Goal: Task Accomplishment & Management: Manage account settings

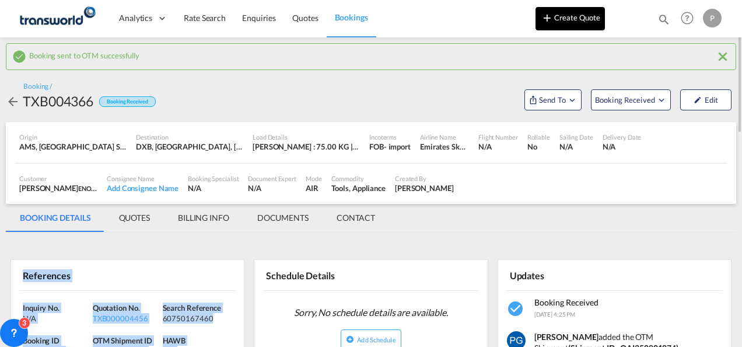
click at [569, 25] on button "Create Quote" at bounding box center [570, 18] width 69 height 23
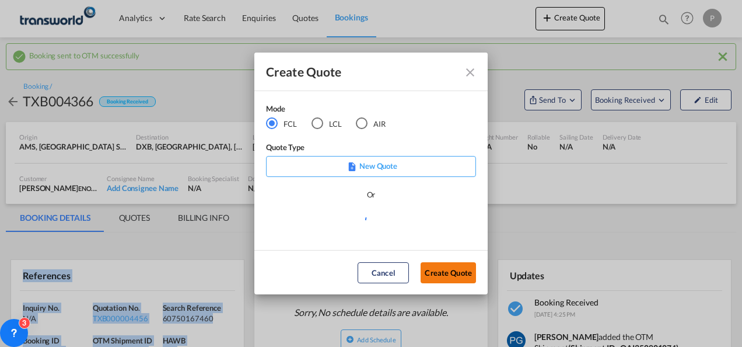
click at [438, 265] on button "Create Quote" at bounding box center [448, 272] width 55 height 21
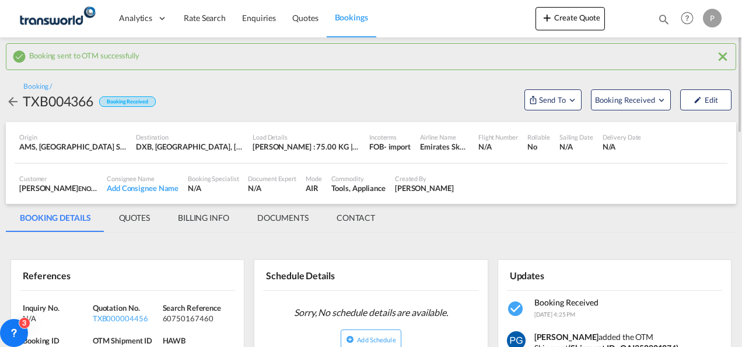
click at [723, 61] on md-icon "icon-close" at bounding box center [723, 57] width 14 height 14
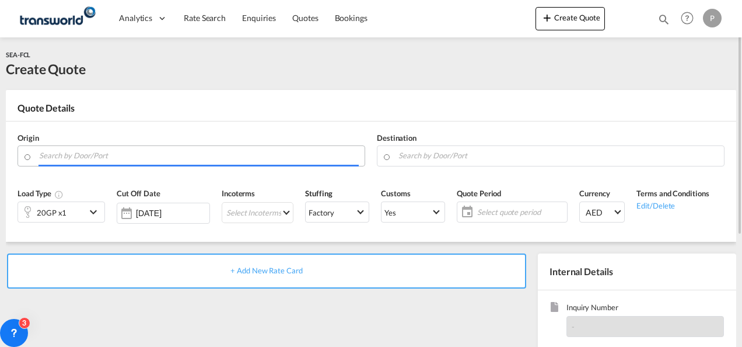
click at [126, 158] on input "Search by Door/Port" at bounding box center [199, 155] width 320 height 20
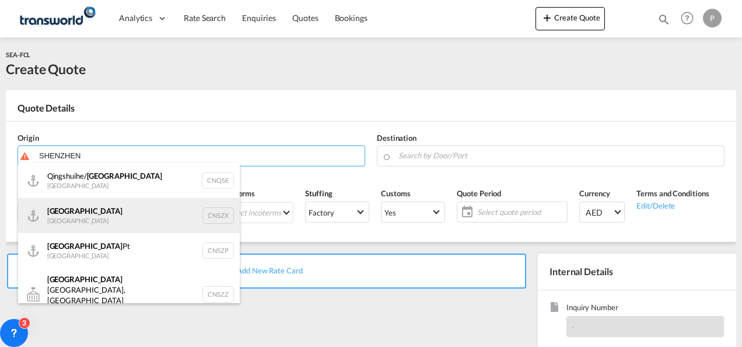
click at [95, 217] on div "Shenzhen [GEOGRAPHIC_DATA] CNSZX" at bounding box center [129, 215] width 222 height 35
type input "[GEOGRAPHIC_DATA], CNSZX"
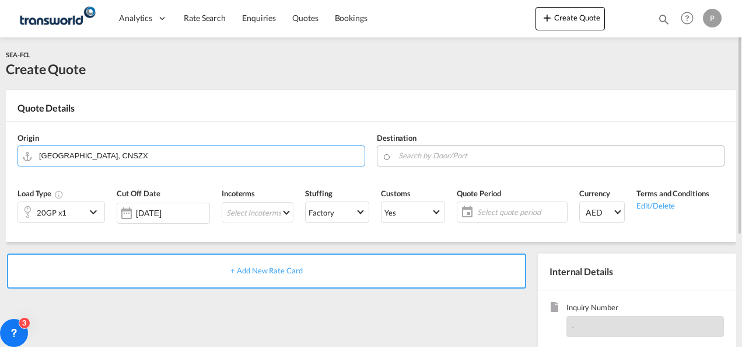
click at [436, 152] on input "Search by Door/Port" at bounding box center [558, 155] width 320 height 20
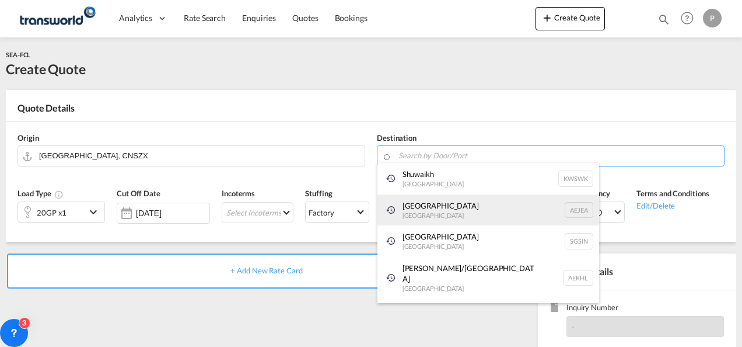
click at [435, 194] on div "[GEOGRAPHIC_DATA] [GEOGRAPHIC_DATA]" at bounding box center [488, 210] width 222 height 32
type input "[GEOGRAPHIC_DATA], [GEOGRAPHIC_DATA]"
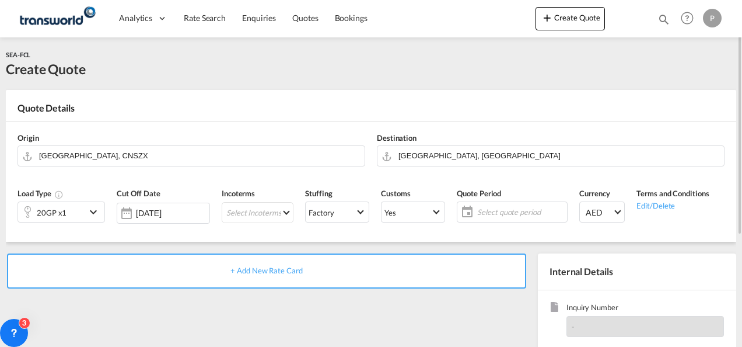
click at [77, 212] on div "20GP x1" at bounding box center [52, 212] width 68 height 20
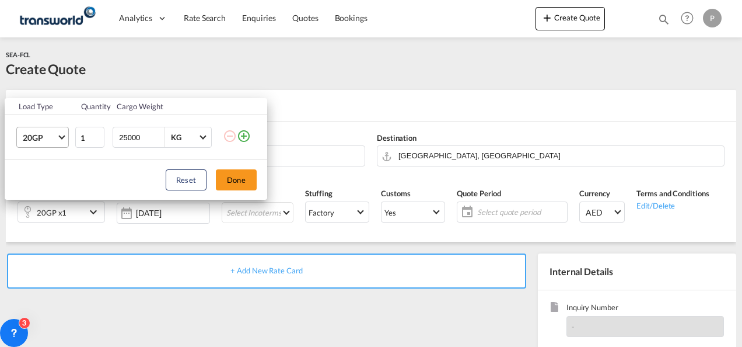
click at [57, 140] on md-select-value "20GP" at bounding box center [45, 137] width 47 height 20
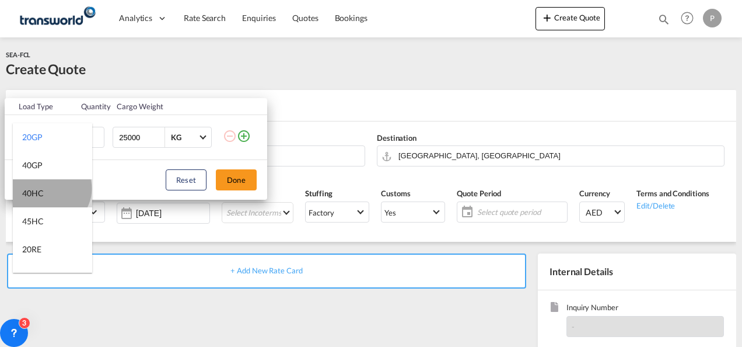
click at [50, 188] on md-option "40HC" at bounding box center [52, 193] width 79 height 28
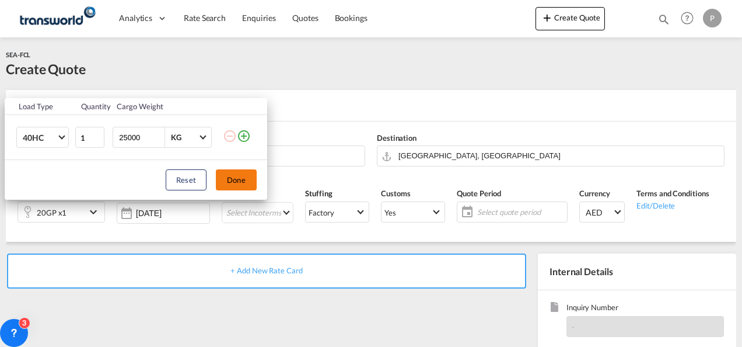
click at [237, 175] on button "Done" at bounding box center [236, 179] width 41 height 21
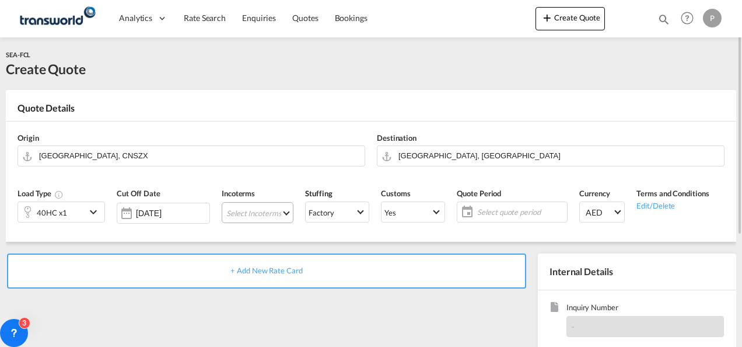
click at [242, 208] on md-select "Select Incoterms EXW - export Ex Works DPU - import Delivery at Place Unloaded …" at bounding box center [258, 212] width 72 height 21
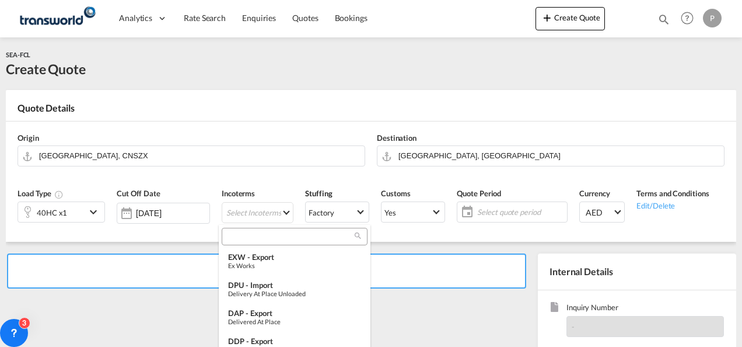
click at [235, 238] on input "search" at bounding box center [290, 236] width 130 height 11
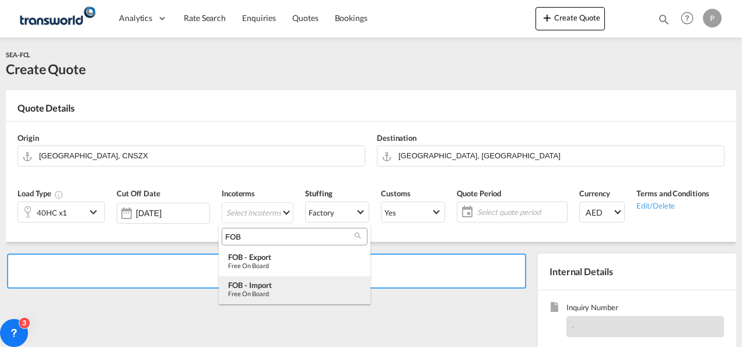
type input "FOB"
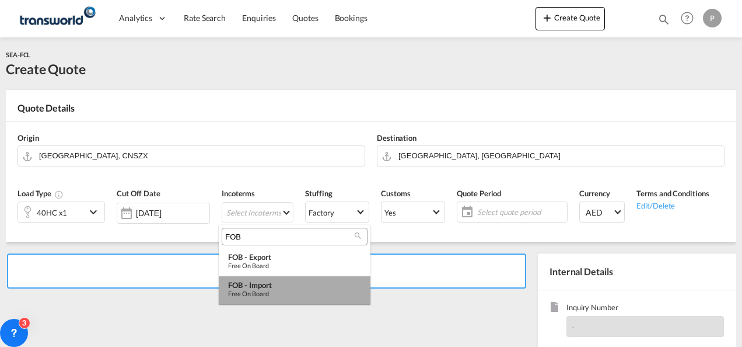
click at [260, 287] on div "FOB - import" at bounding box center [294, 284] width 133 height 9
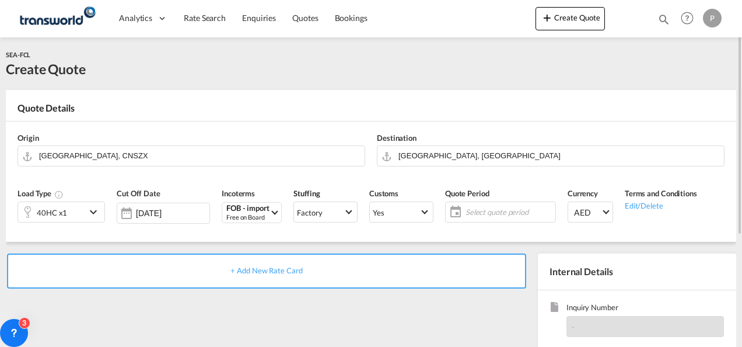
click at [482, 212] on span "Select quote period" at bounding box center [509, 212] width 87 height 11
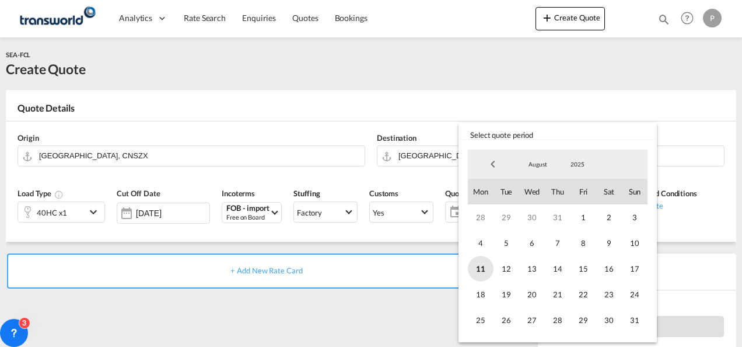
click at [480, 270] on span "11" at bounding box center [481, 269] width 26 height 26
click at [638, 321] on span "31" at bounding box center [635, 320] width 26 height 26
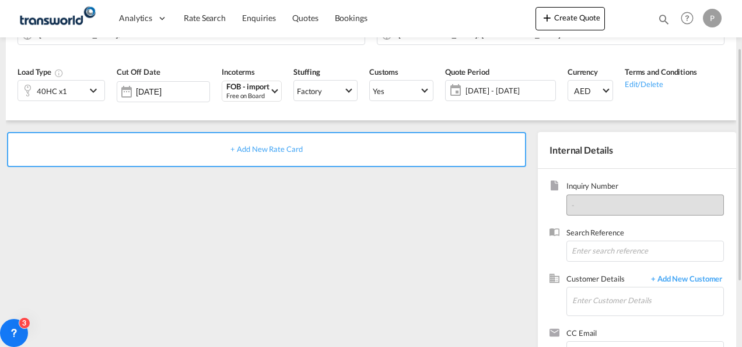
scroll to position [123, 0]
click at [592, 247] on input at bounding box center [645, 249] width 158 height 21
type input "TWG449"
click at [591, 302] on input "Enter Customer Details" at bounding box center [647, 299] width 151 height 26
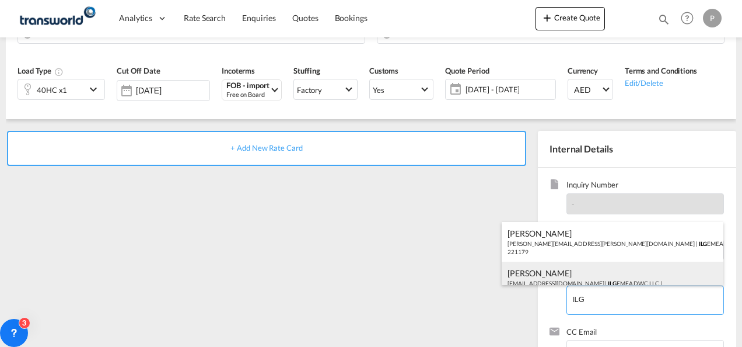
click at [589, 265] on div "[PERSON_NAME] [EMAIL_ADDRESS][DOMAIN_NAME] | ILG EMEA DWC LLC | 221179" at bounding box center [613, 281] width 222 height 40
type input "ILG EMEA DWC LLC, [PERSON_NAME], [EMAIL_ADDRESS][DOMAIN_NAME]"
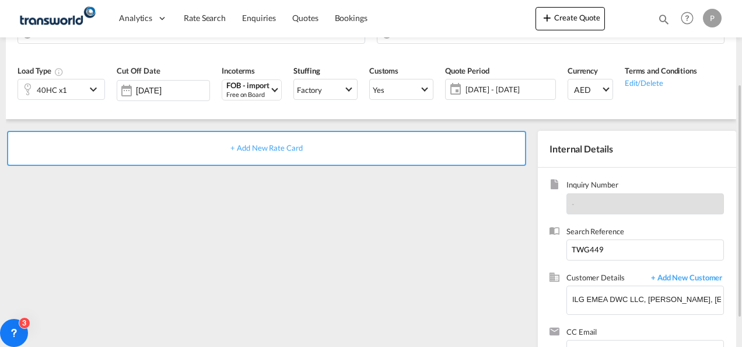
click at [267, 145] on span "+ Add New Rate Card" at bounding box center [266, 147] width 72 height 9
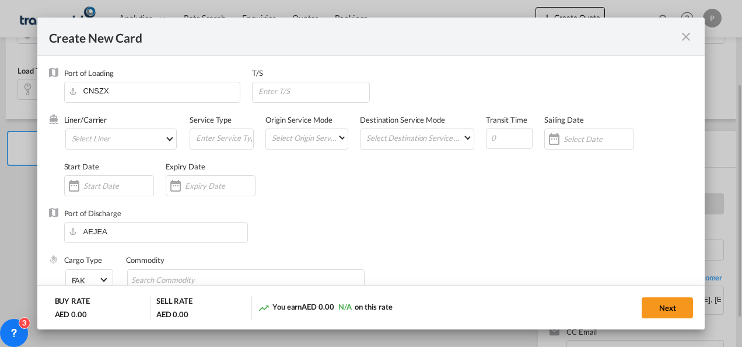
type input "Basic Ocean Freight"
select select "per equipment"
click at [109, 128] on md-select "Select Liner 2HM LOGISTICS D.O.O 2HM LOGISTICS D.O.O. / TDWC-CAPODISTRI 2HM LOG…" at bounding box center [121, 138] width 112 height 21
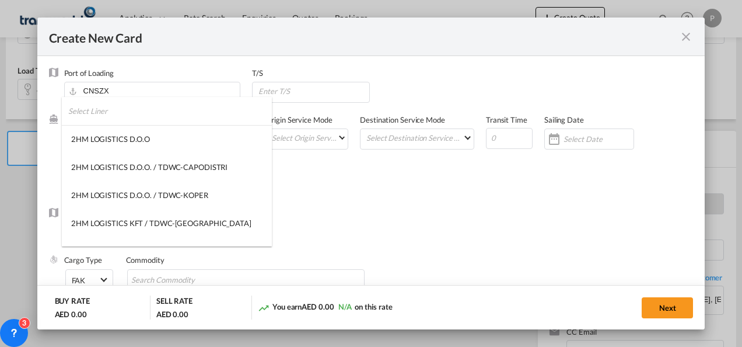
click at [110, 111] on input "search" at bounding box center [170, 111] width 204 height 28
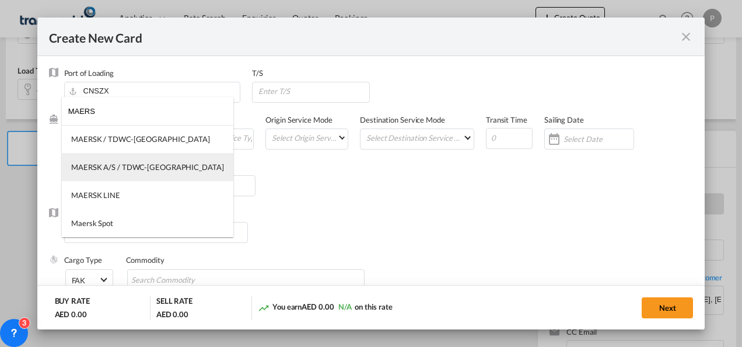
type input "MAERS"
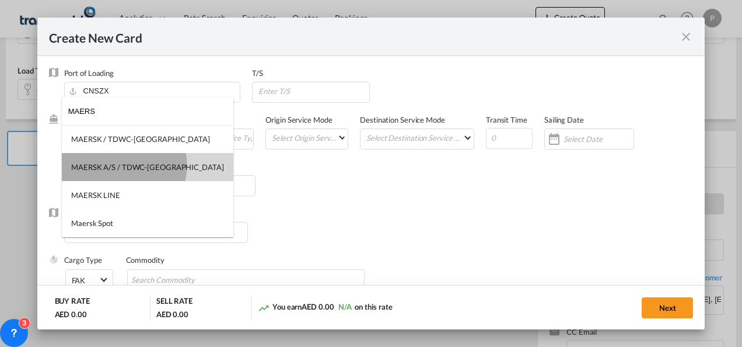
click at [123, 165] on div "MAERSK A/S / TDWC-[GEOGRAPHIC_DATA]" at bounding box center [147, 167] width 153 height 11
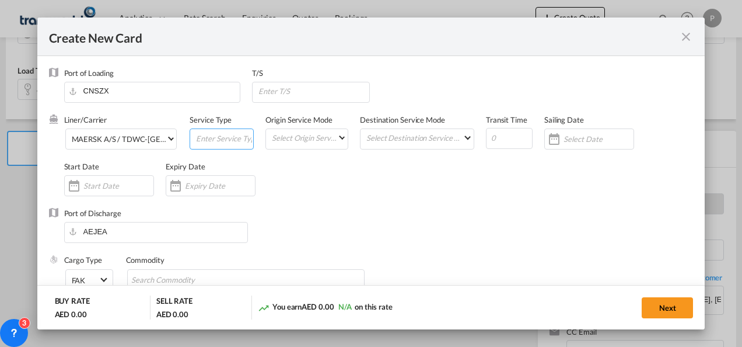
click at [215, 138] on input "Create New Card ..." at bounding box center [224, 138] width 58 height 18
type input "FOB IMPORT"
click at [207, 178] on div "Create New Card ..." at bounding box center [211, 185] width 90 height 21
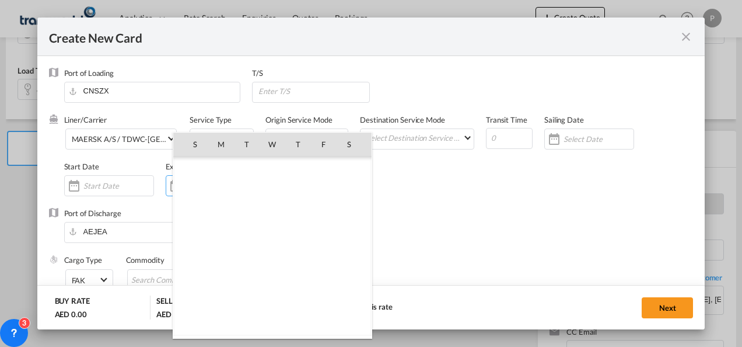
scroll to position [270088, 0]
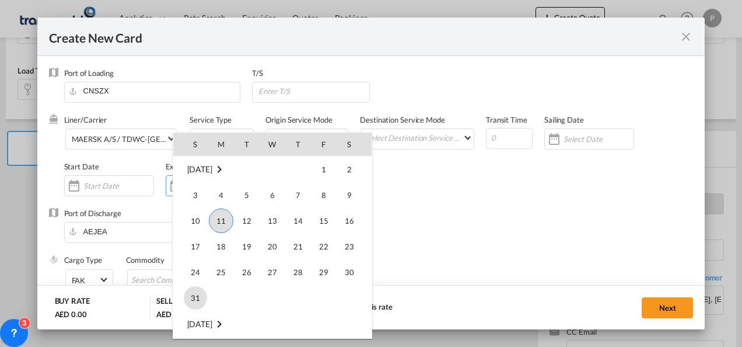
click at [196, 301] on span "31" at bounding box center [195, 297] width 23 height 23
type input "[DATE]"
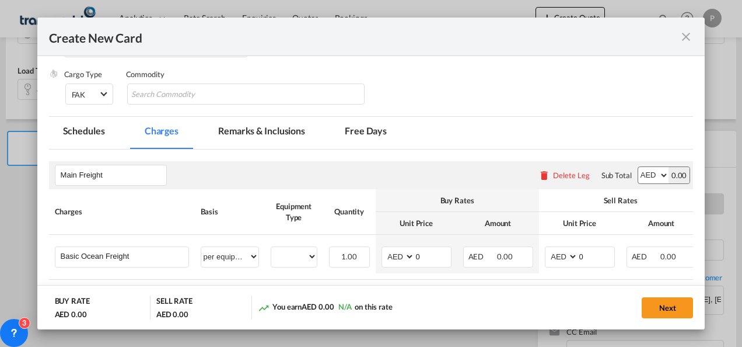
scroll to position [186, 0]
click at [186, 99] on input "Chips input." at bounding box center [184, 94] width 107 height 19
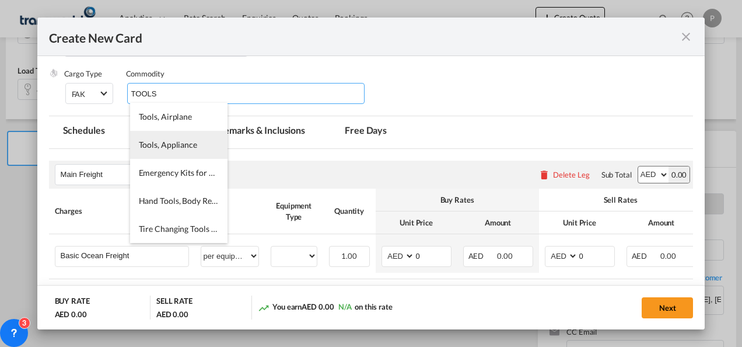
type input "TOOLS"
click at [174, 141] on span "Tools, Appliance" at bounding box center [168, 144] width 58 height 10
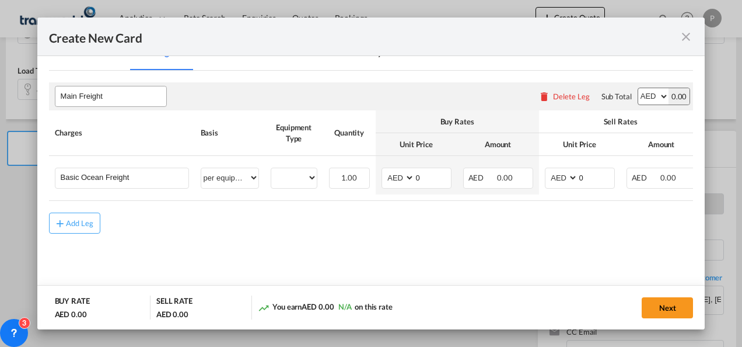
scroll to position [266, 0]
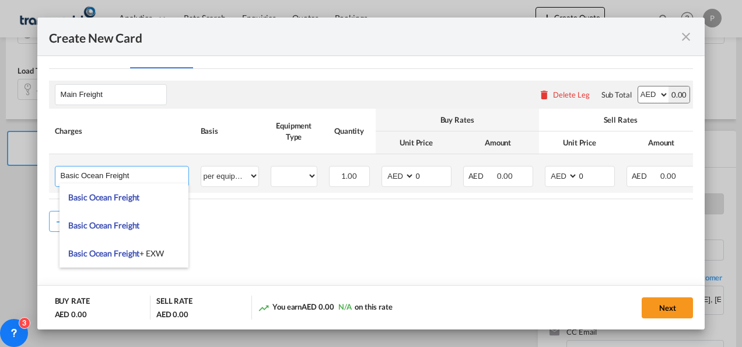
click at [162, 176] on input "Basic Ocean Freight" at bounding box center [125, 175] width 128 height 18
type input "B"
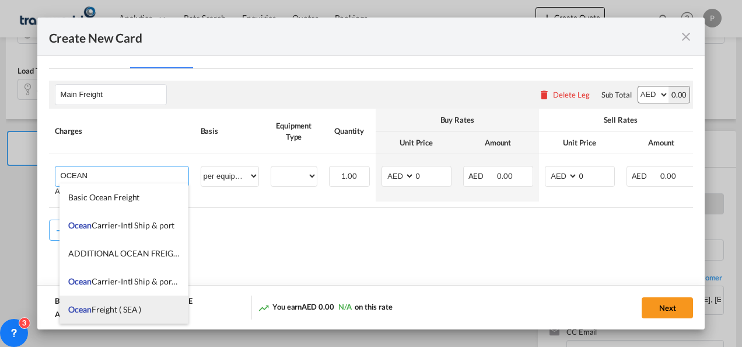
click at [131, 305] on span "Ocean Freight ( SEA )" at bounding box center [104, 309] width 73 height 10
type input "Ocean Freight ( SEA )"
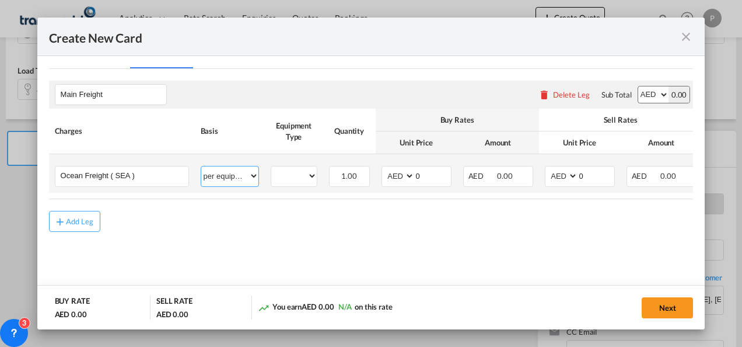
click at [237, 177] on select "per equipment per container per B/L per shipping bill per shipment % on freight…" at bounding box center [229, 175] width 57 height 19
select select "per shipment"
click at [201, 166] on select "per equipment per container per B/L per shipping bill per shipment % on freight…" at bounding box center [229, 175] width 57 height 19
click at [422, 174] on input "0" at bounding box center [433, 175] width 36 height 18
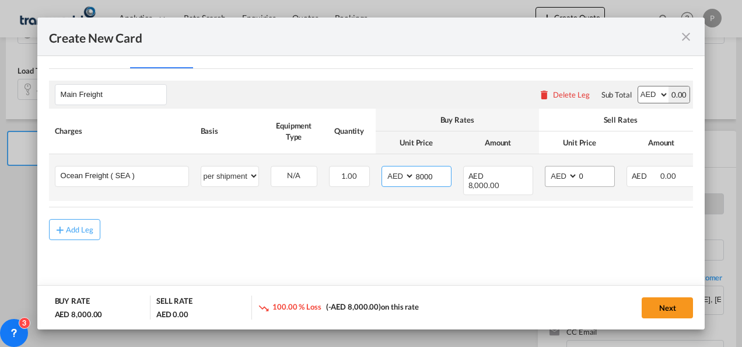
type input "8000"
click at [592, 173] on input "0" at bounding box center [596, 175] width 36 height 18
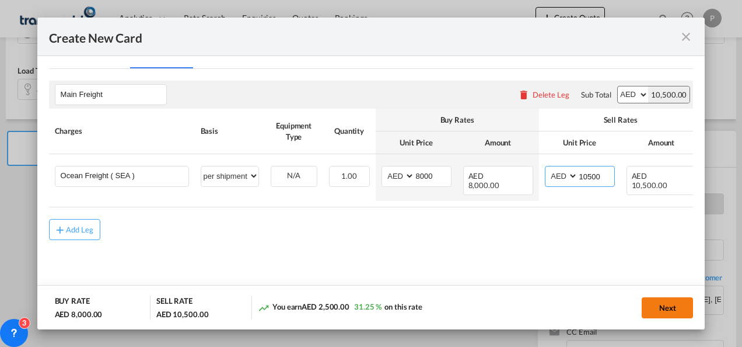
type input "10500"
click at [674, 307] on button "Next" at bounding box center [667, 307] width 51 height 21
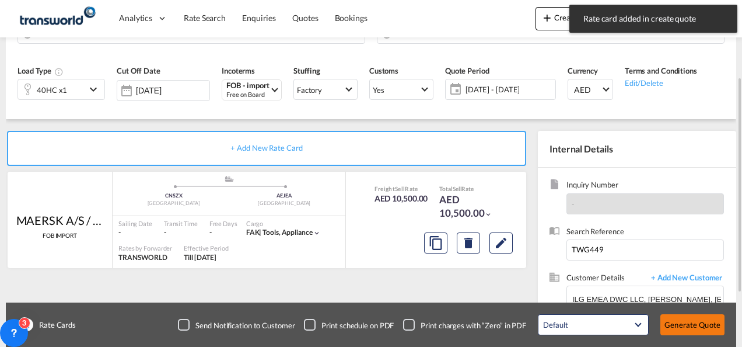
click at [683, 316] on button "Generate Quote" at bounding box center [692, 324] width 64 height 21
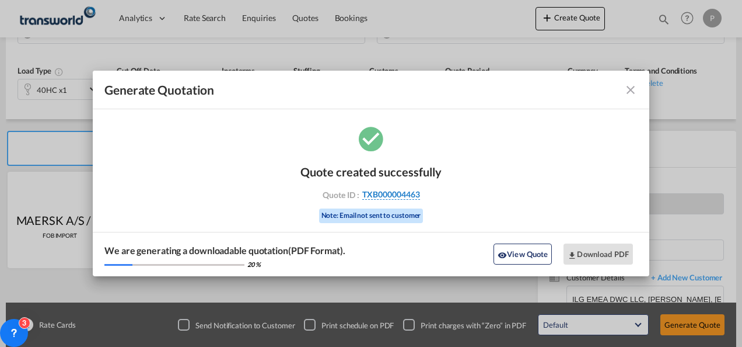
click at [395, 194] on span "TXB000004463" at bounding box center [391, 194] width 58 height 11
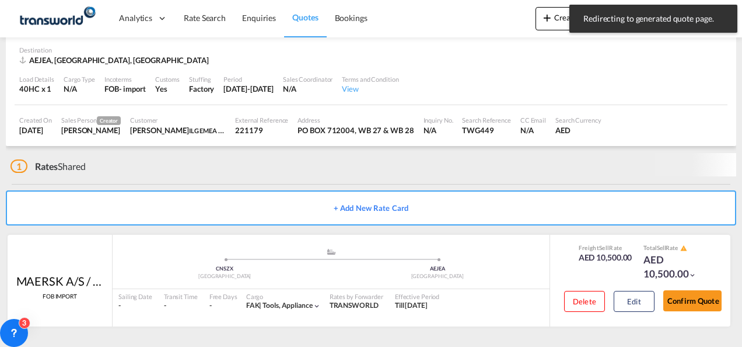
scroll to position [72, 0]
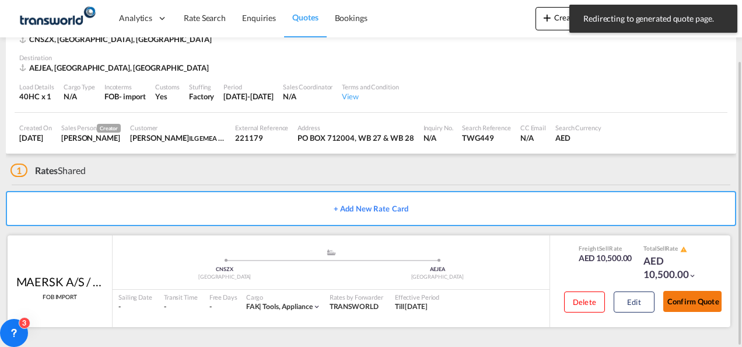
click at [681, 293] on button "Confirm Quote" at bounding box center [692, 301] width 58 height 21
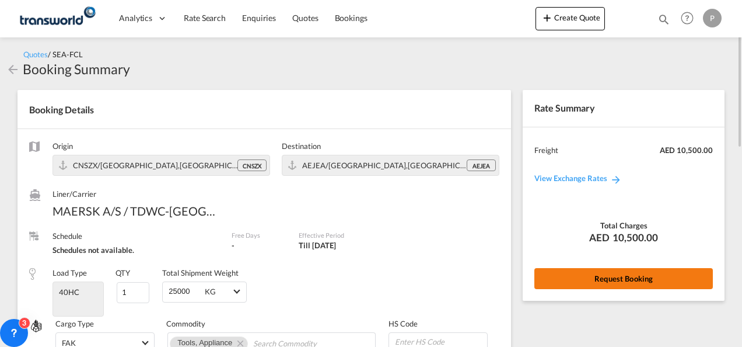
click at [581, 272] on button "Request Booking" at bounding box center [623, 278] width 179 height 21
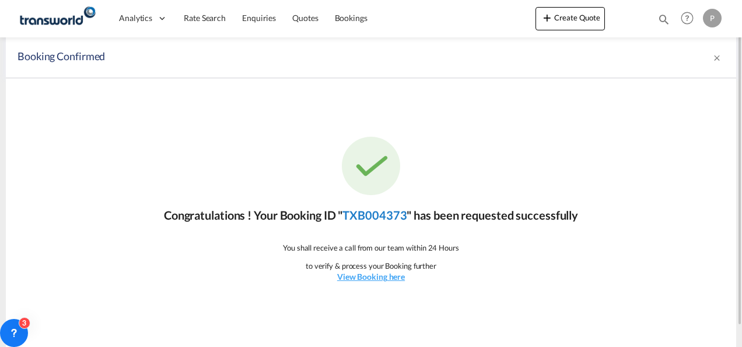
click at [373, 220] on link "TXB004373" at bounding box center [374, 215] width 64 height 14
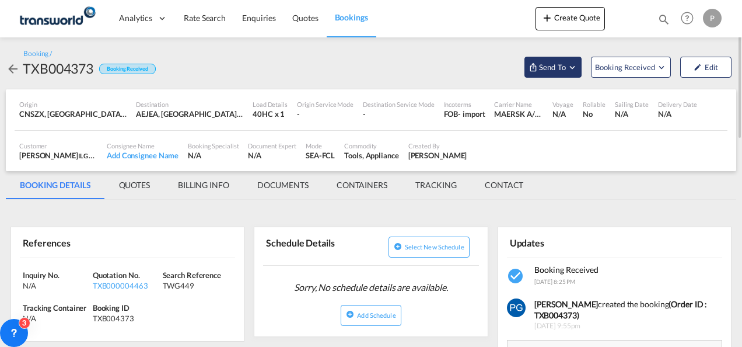
click at [549, 59] on button "Send To" at bounding box center [552, 67] width 57 height 21
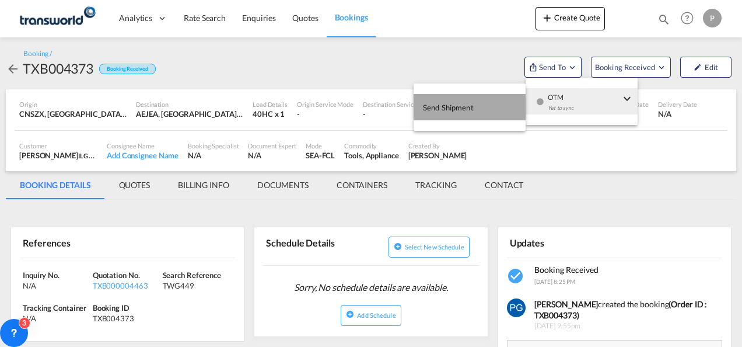
click at [489, 99] on button "Send Shipment" at bounding box center [470, 107] width 112 height 26
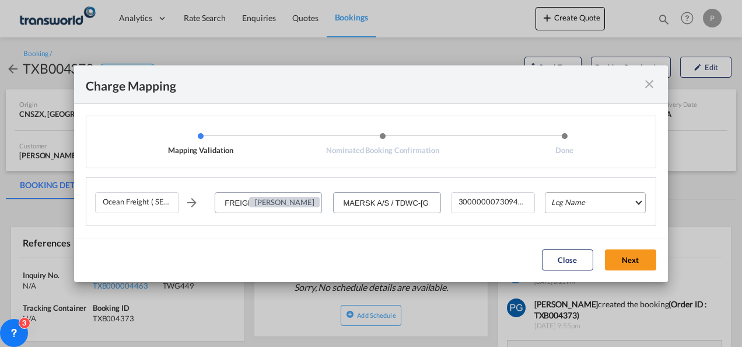
click at [578, 196] on md-select "Leg Name HANDLING ORIGIN VESSEL HANDLING DESTINATION OTHERS TL PICK UP CUSTOMS …" at bounding box center [595, 202] width 101 height 21
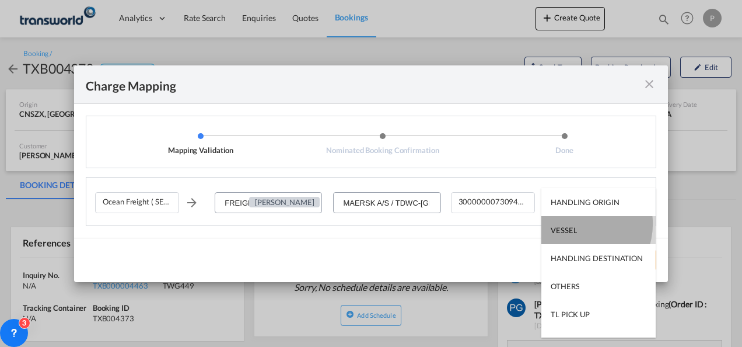
click at [578, 223] on md-option "VESSEL" at bounding box center [598, 230] width 114 height 28
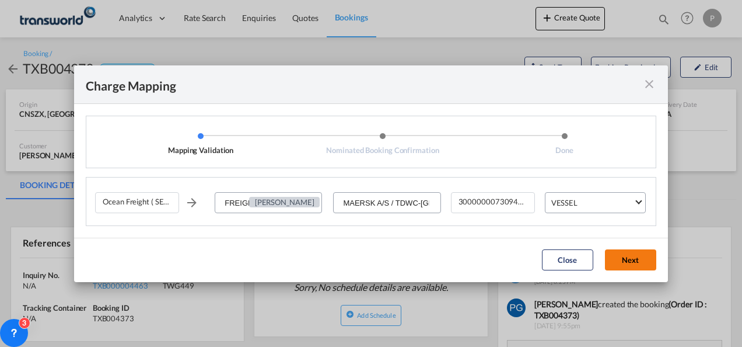
click at [628, 264] on button "Next" at bounding box center [630, 259] width 51 height 21
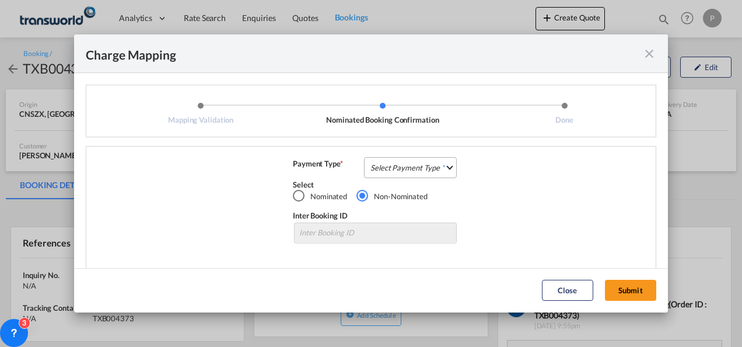
click at [433, 168] on md-select "Select Payment Type COLLECT PREPAID" at bounding box center [410, 167] width 93 height 21
click at [433, 168] on md-option "COLLECT" at bounding box center [409, 167] width 103 height 28
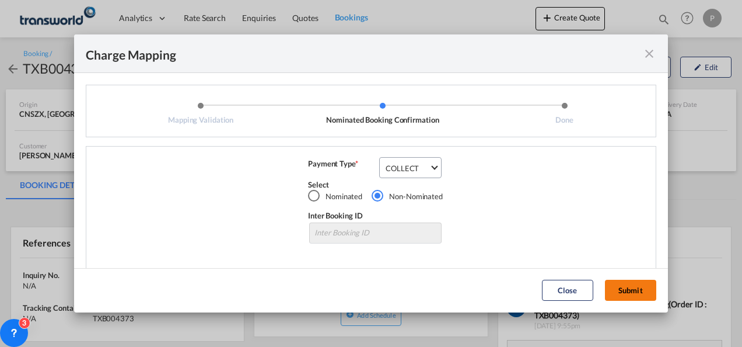
click at [634, 286] on button "Submit" at bounding box center [630, 289] width 51 height 21
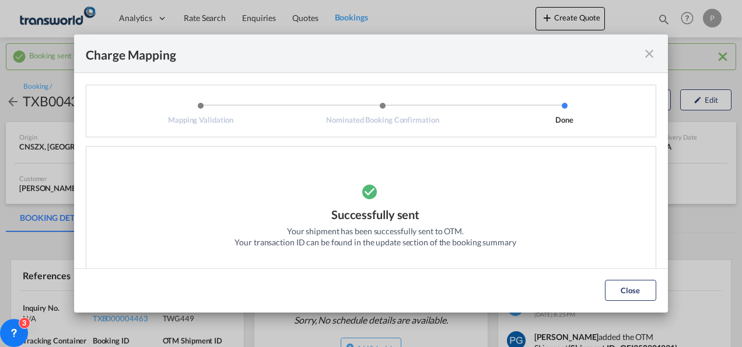
click at [643, 55] on md-icon "icon-close fg-AAA8AD cursor" at bounding box center [649, 54] width 14 height 14
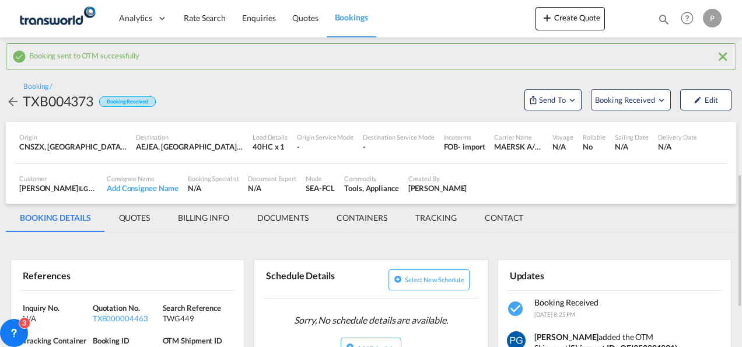
scroll to position [134, 0]
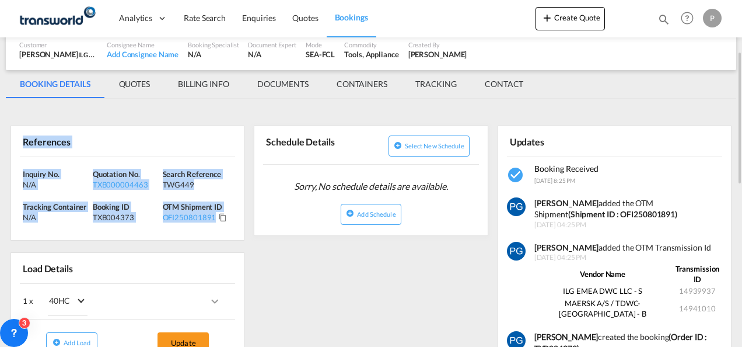
drag, startPoint x: 20, startPoint y: 138, endPoint x: 213, endPoint y: 236, distance: 216.3
click at [213, 236] on div "References Inquiry No. N/A Quotation No. TXB000004463 Search Reference TWG449 T…" at bounding box center [128, 182] width 234 height 115
copy div "References Inquiry No. N/A Quotation No. TXB000004463 Search Reference TWG449 T…"
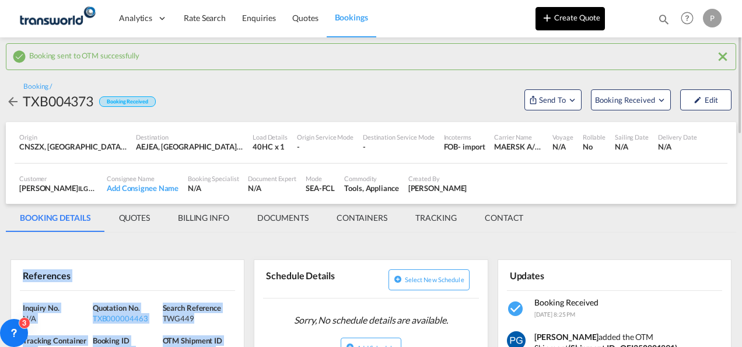
click at [560, 9] on button "Create Quote" at bounding box center [570, 18] width 69 height 23
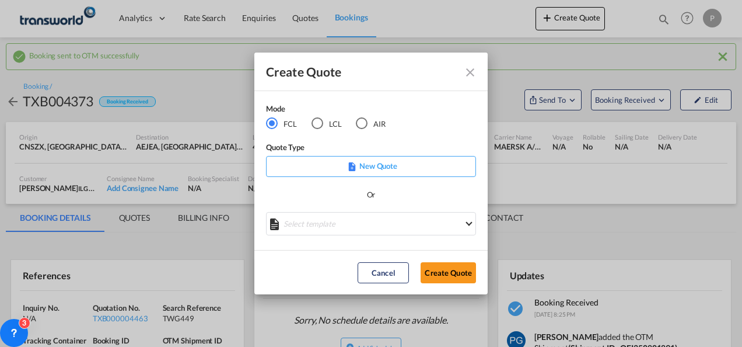
click at [362, 118] on div "AIR" at bounding box center [362, 123] width 12 height 12
click at [439, 282] on md-dialog-actions "Cancel Create Quote" at bounding box center [370, 272] width 233 height 44
click at [442, 273] on button "Create Quote" at bounding box center [448, 272] width 55 height 21
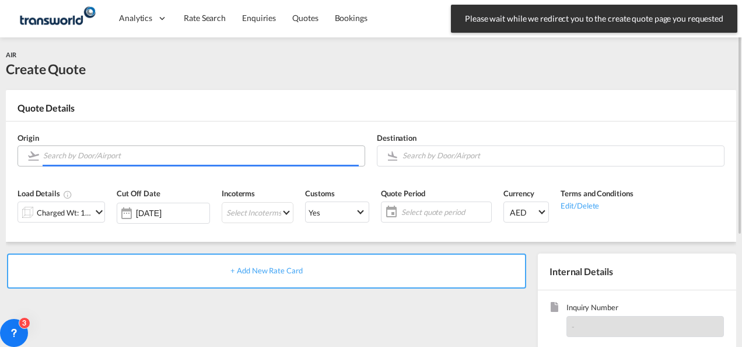
click at [188, 150] on input "Search by Door/Airport" at bounding box center [201, 155] width 316 height 20
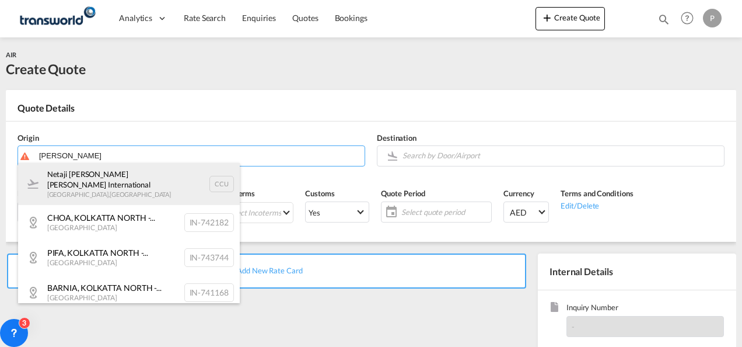
click at [135, 189] on div "Netaji [PERSON_NAME] [PERSON_NAME] International [GEOGRAPHIC_DATA] , [GEOGRAPHI…" at bounding box center [129, 184] width 222 height 42
type input "Netaji [PERSON_NAME] [PERSON_NAME] International, [GEOGRAPHIC_DATA], CCU"
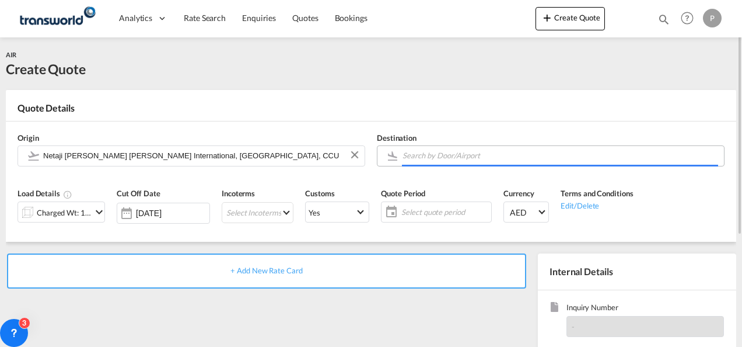
click at [441, 149] on input "Search by Door/Airport" at bounding box center [561, 155] width 316 height 20
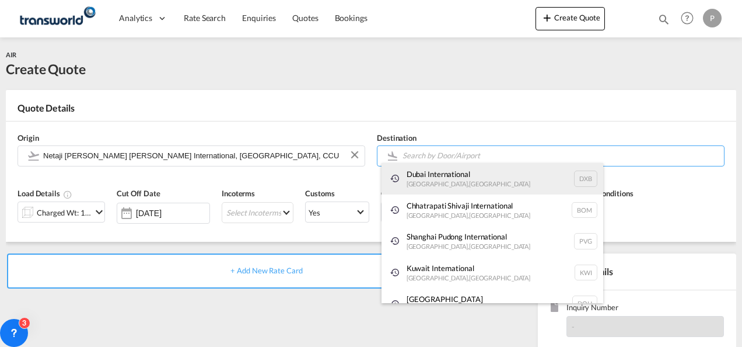
click at [442, 179] on div "Dubai International [GEOGRAPHIC_DATA] , [GEOGRAPHIC_DATA] DXB" at bounding box center [493, 179] width 222 height 32
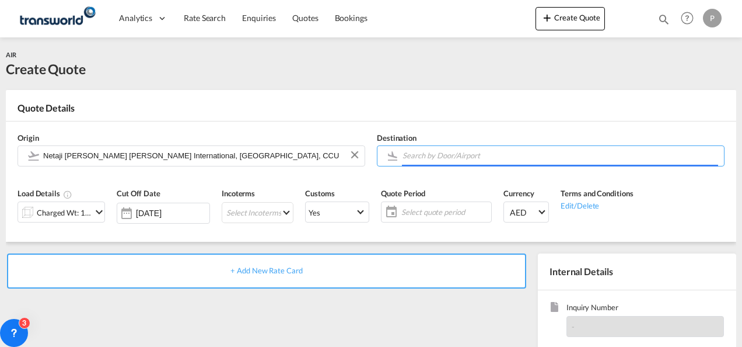
type input "Dubai International, [GEOGRAPHIC_DATA], DXB"
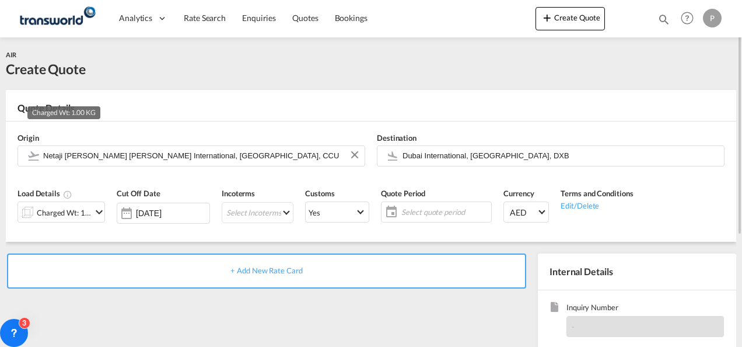
click at [91, 212] on div "Charged Wt: 1.00 KG" at bounding box center [64, 212] width 55 height 16
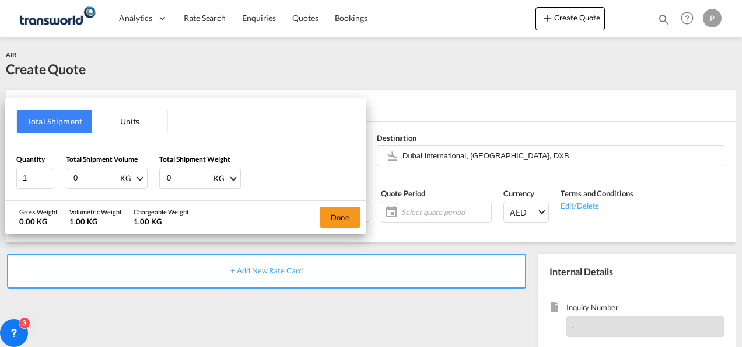
click at [82, 174] on input "0" at bounding box center [95, 178] width 47 height 20
click at [307, 13] on div "Total Shipment Units Quantity 1 Total Shipment Volume KG CBM CFT KG LB Total Sh…" at bounding box center [371, 173] width 742 height 347
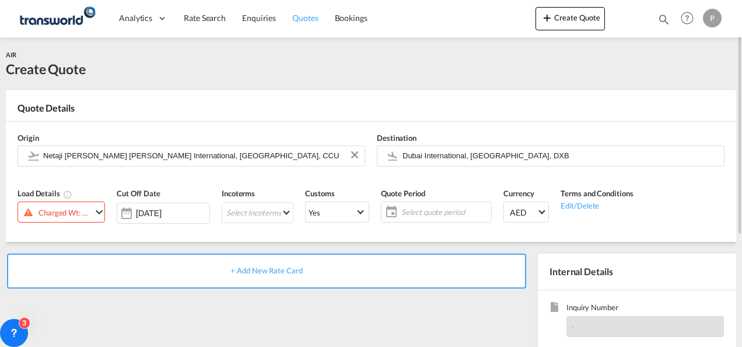
click at [307, 13] on span "Quotes" at bounding box center [305, 18] width 26 height 10
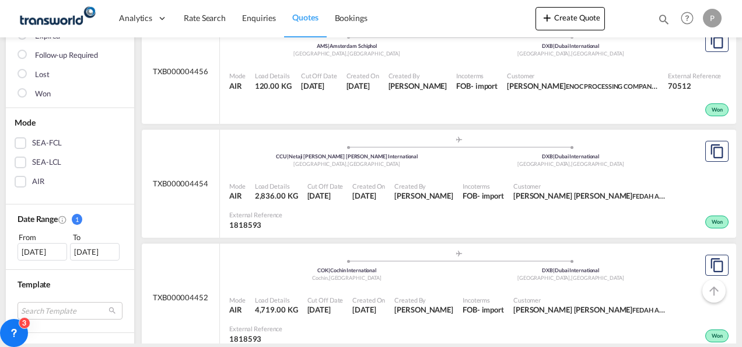
scroll to position [185, 0]
click at [433, 200] on span "[PERSON_NAME]" at bounding box center [423, 195] width 59 height 11
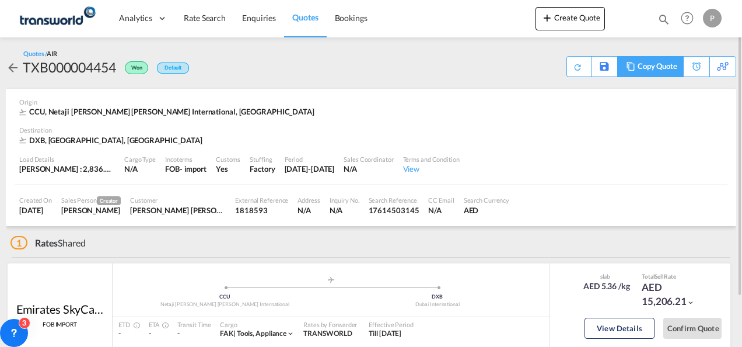
click at [667, 68] on div "Copy Quote" at bounding box center [658, 67] width 40 height 20
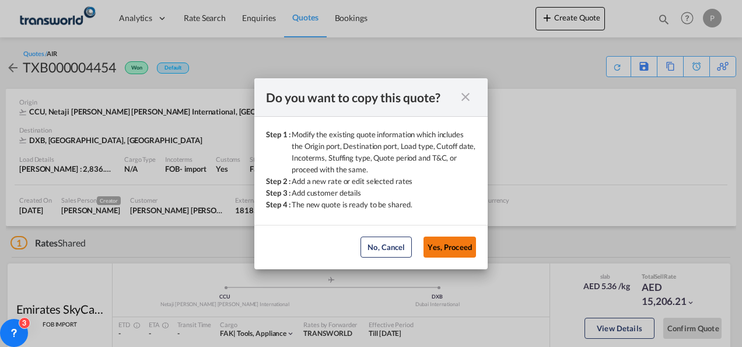
click at [457, 243] on button "Yes, Proceed" at bounding box center [450, 246] width 53 height 21
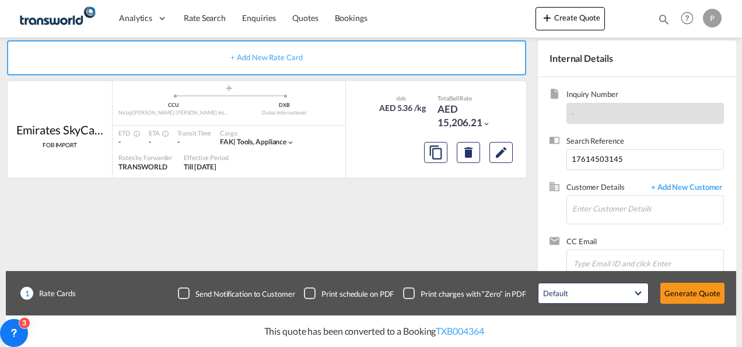
scroll to position [215, 0]
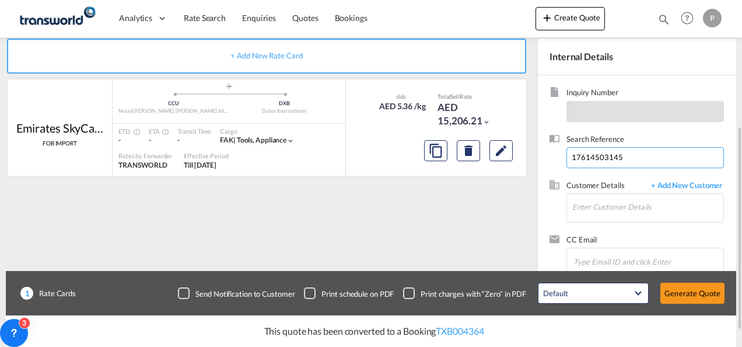
click at [667, 160] on input "17614503145" at bounding box center [645, 157] width 158 height 21
type input "1"
paste input "17615403182"
type input "17615403182"
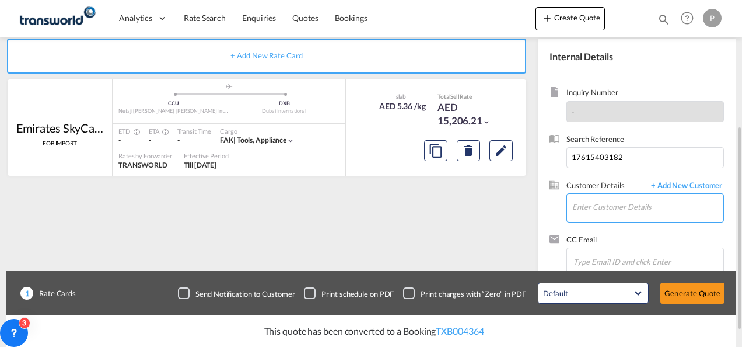
click at [594, 201] on input "Enter Customer Details" at bounding box center [647, 207] width 151 height 26
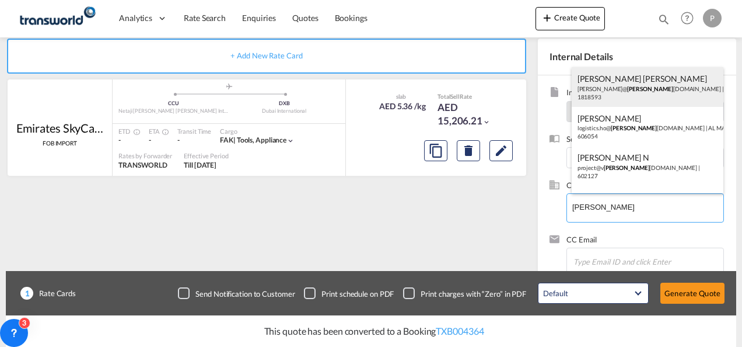
click at [620, 98] on div "[PERSON_NAME] [PERSON_NAME] [PERSON_NAME]@ [PERSON_NAME] [DOMAIN_NAME] | FEDAH …" at bounding box center [648, 87] width 152 height 40
type input "FEDAH ALMADINA GOODS WHOLESALERS CO. L.L.C, [PERSON_NAME] [PERSON_NAME], [PERSO…"
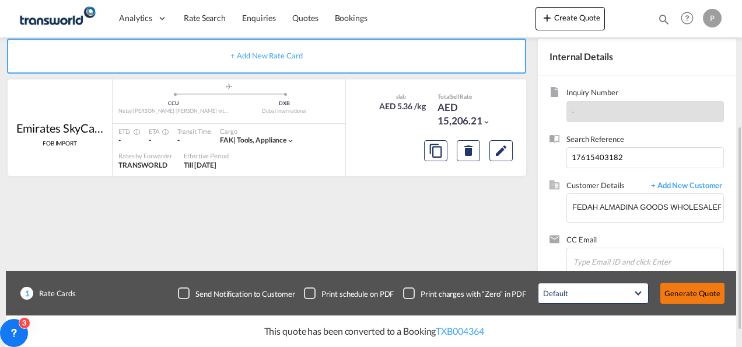
click at [697, 290] on button "Generate Quote" at bounding box center [692, 292] width 64 height 21
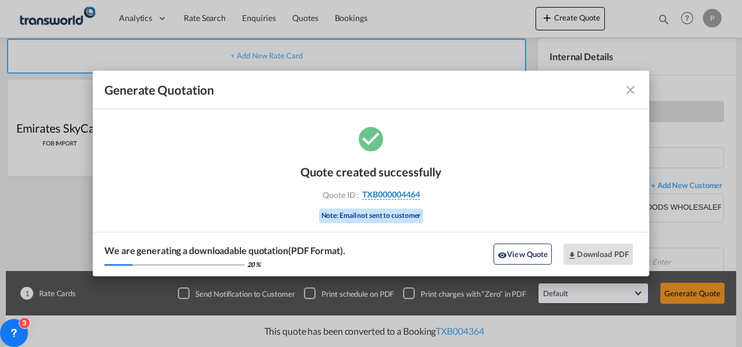
click at [394, 195] on span "TXB000004464" at bounding box center [391, 194] width 58 height 11
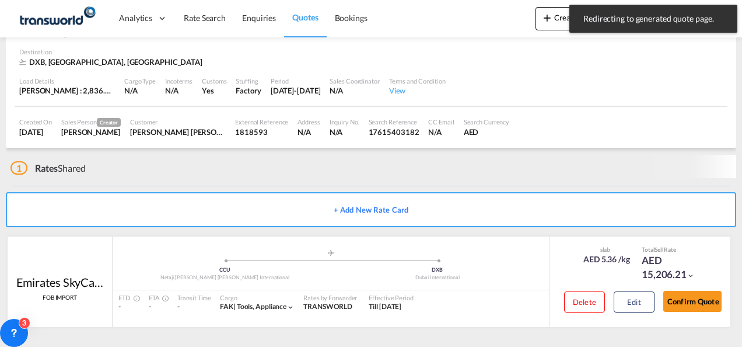
scroll to position [71, 0]
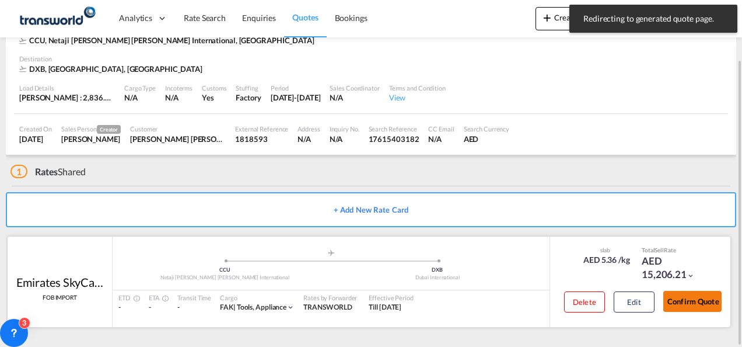
click at [716, 308] on button "Confirm Quote" at bounding box center [692, 301] width 58 height 21
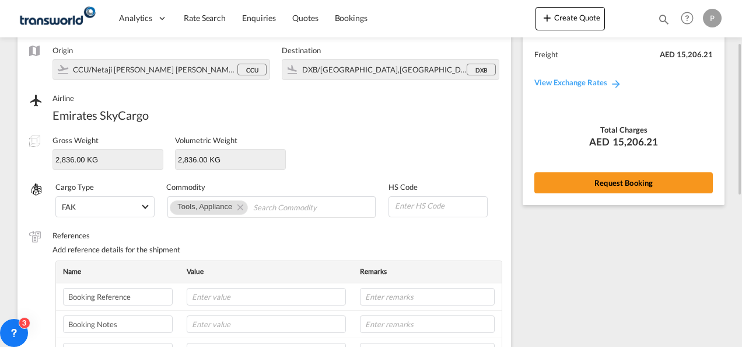
scroll to position [84, 0]
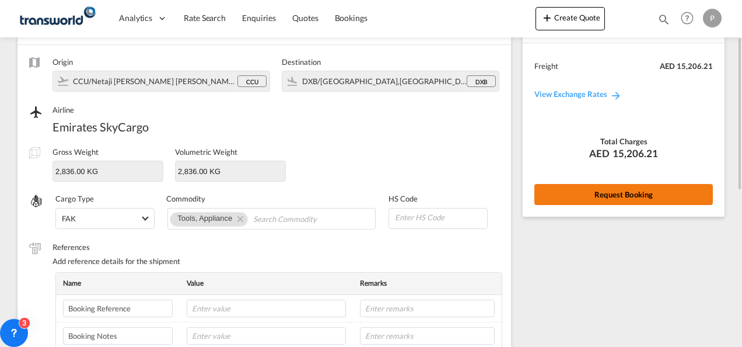
click at [569, 189] on button "Request Booking" at bounding box center [623, 194] width 179 height 21
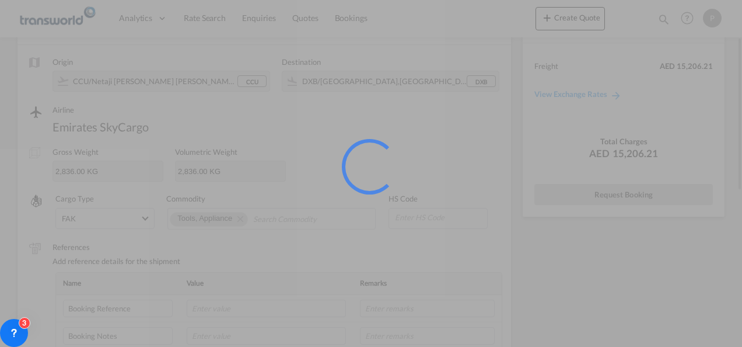
scroll to position [22, 0]
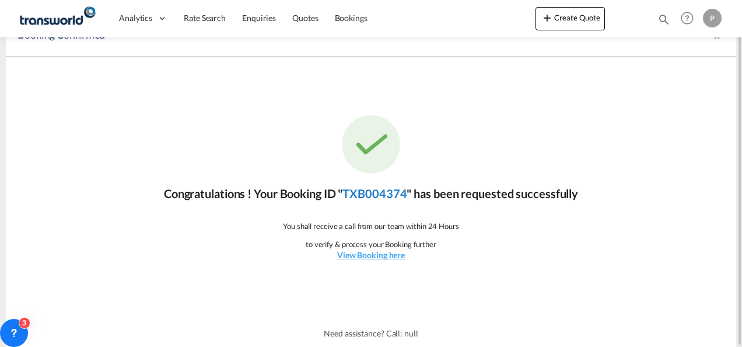
click at [381, 194] on link "TXB004374" at bounding box center [374, 193] width 64 height 14
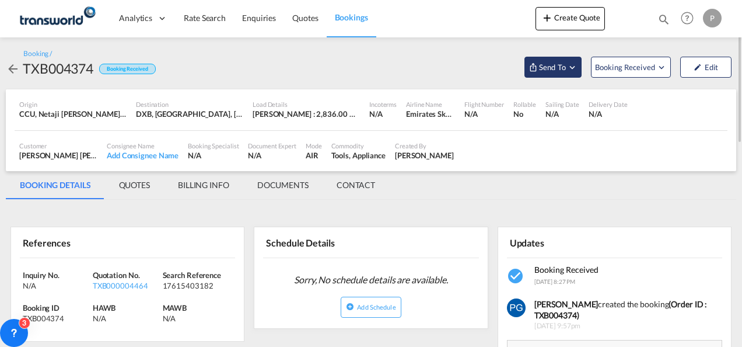
click at [550, 71] on span "Send To" at bounding box center [552, 67] width 29 height 12
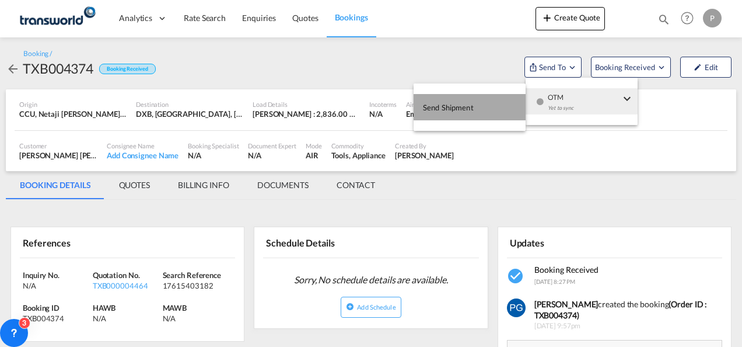
click at [484, 101] on button "Send Shipment" at bounding box center [470, 107] width 112 height 26
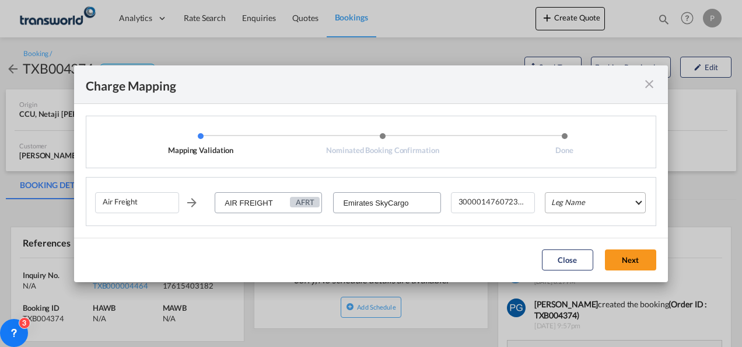
click at [571, 208] on md-select "Leg Name HANDLING ORIGIN HANDLING DESTINATION OTHERS TL PICK UP CUSTOMS ORIGIN …" at bounding box center [595, 202] width 101 height 21
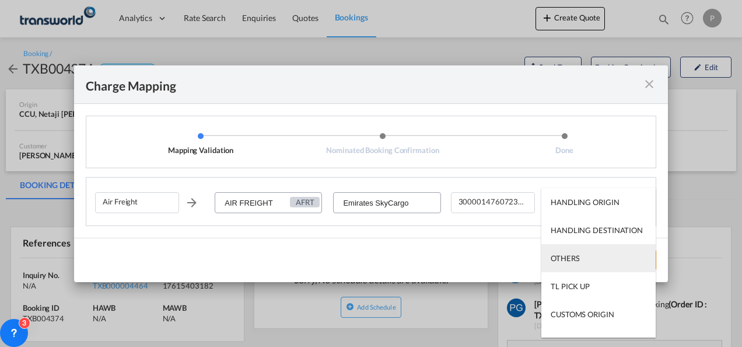
scroll to position [75, 0]
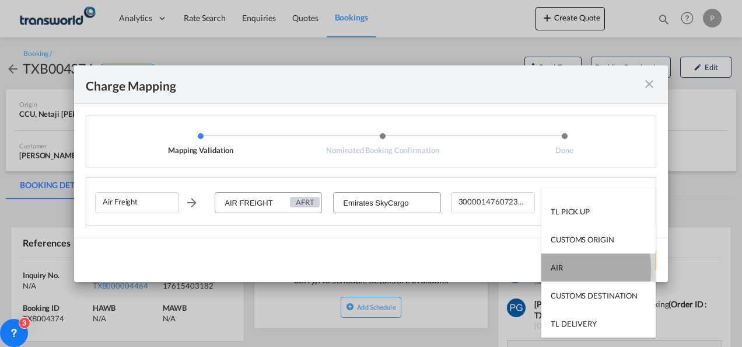
click at [571, 268] on md-option "AIR" at bounding box center [598, 267] width 114 height 28
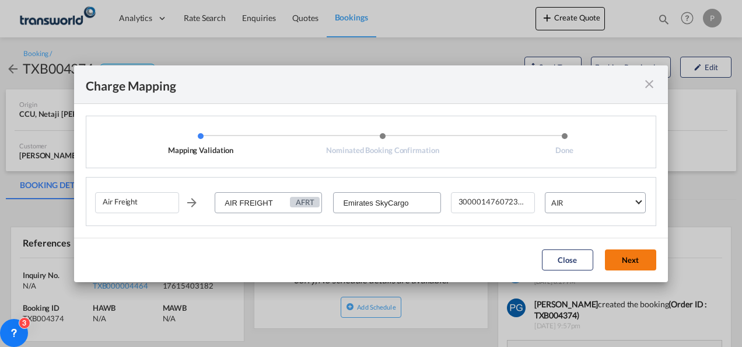
click at [623, 257] on button "Next" at bounding box center [630, 259] width 51 height 21
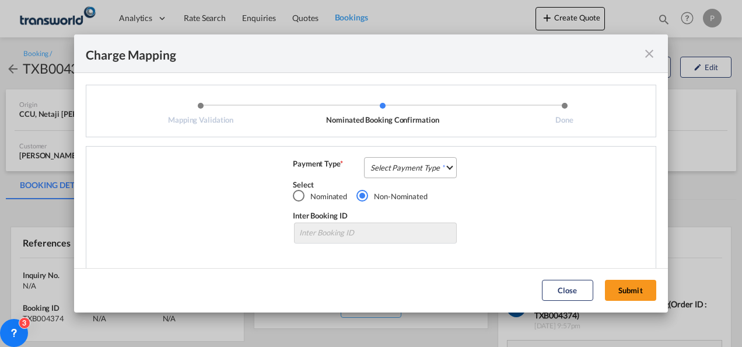
click at [382, 174] on md-select "Select Payment Type COLLECT PREPAID" at bounding box center [410, 167] width 93 height 21
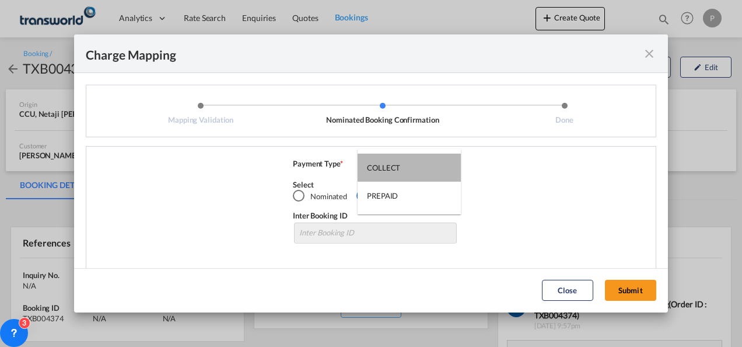
click at [382, 174] on md-option "COLLECT" at bounding box center [409, 167] width 103 height 28
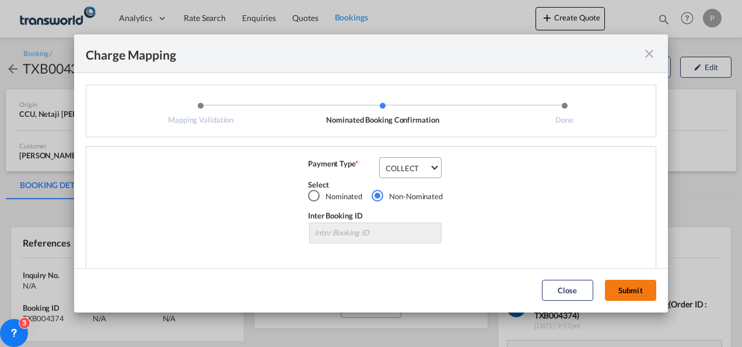
click at [633, 292] on button "Submit" at bounding box center [630, 289] width 51 height 21
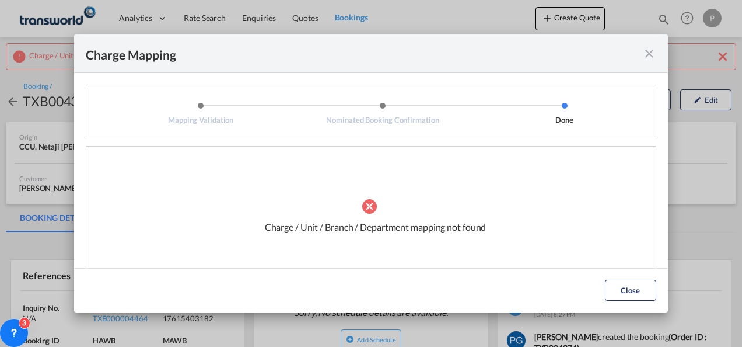
click at [649, 55] on md-icon "icon-close fg-AAA8AD cursor" at bounding box center [649, 54] width 14 height 14
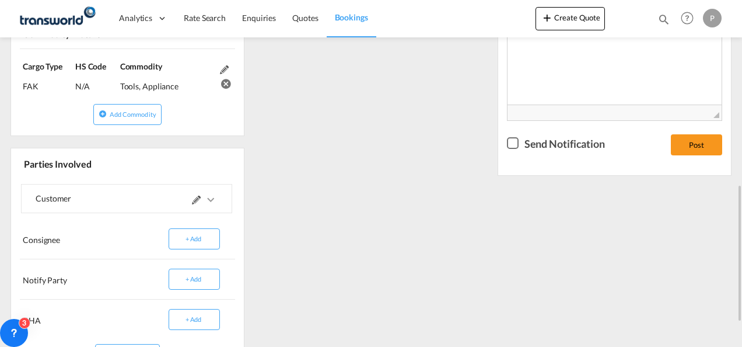
scroll to position [468, 0]
click at [193, 196] on md-icon at bounding box center [196, 199] width 9 height 9
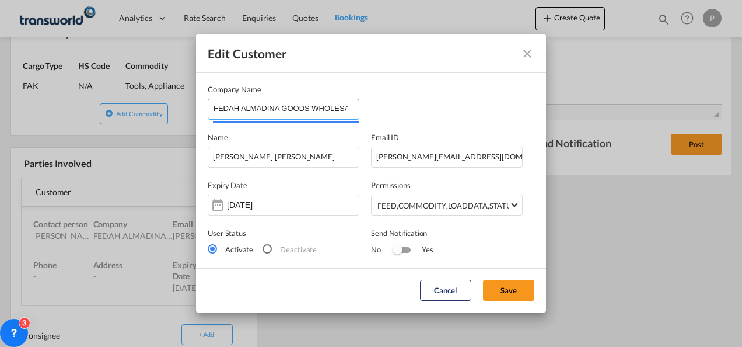
click at [338, 108] on input "FEDAH ALMADINA GOODS WHOLESALERS CO. L.L.C" at bounding box center [286, 108] width 145 height 18
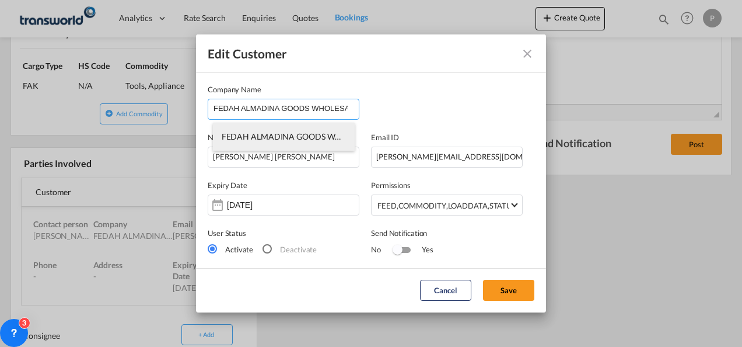
click at [292, 144] on li "FEDAH ALMADINA GOODS WHOLESALERS CO. L.L.C" at bounding box center [284, 137] width 142 height 28
type input "525595279"
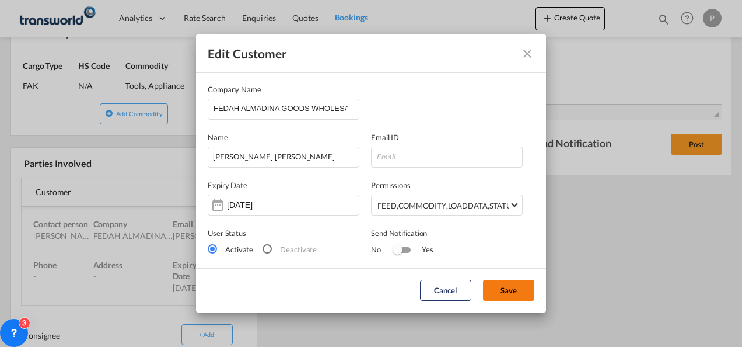
click at [510, 288] on button "Save" at bounding box center [508, 289] width 51 height 21
click at [424, 155] on input "Edit Customer Company ..." at bounding box center [447, 156] width 152 height 21
type input "R"
click at [526, 62] on button "Edit Customer Company ..." at bounding box center [527, 53] width 23 height 23
click at [534, 53] on md-icon "icon-close" at bounding box center [527, 54] width 14 height 14
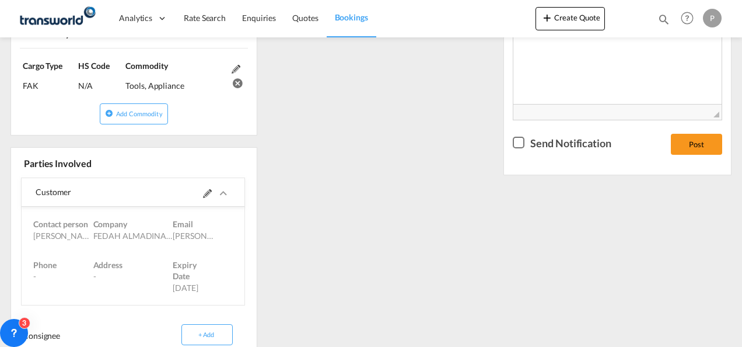
click at [586, 9] on button "Create Quote" at bounding box center [570, 18] width 69 height 23
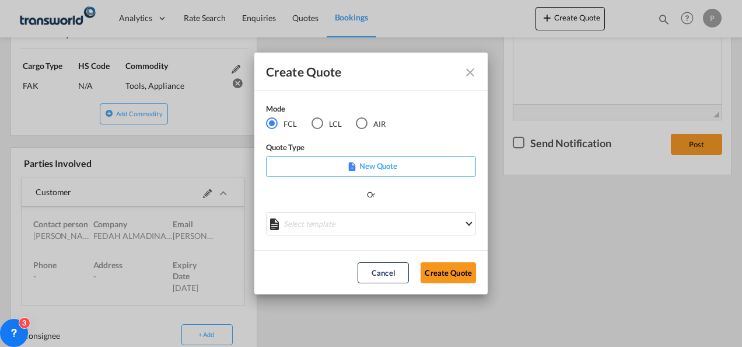
click at [469, 76] on md-icon "Close dialog" at bounding box center [470, 72] width 14 height 14
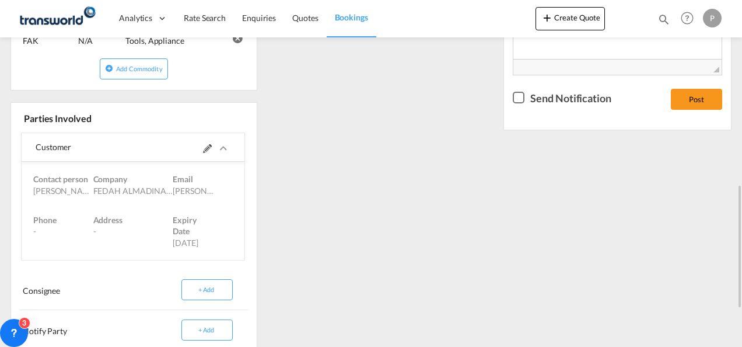
scroll to position [523, 0]
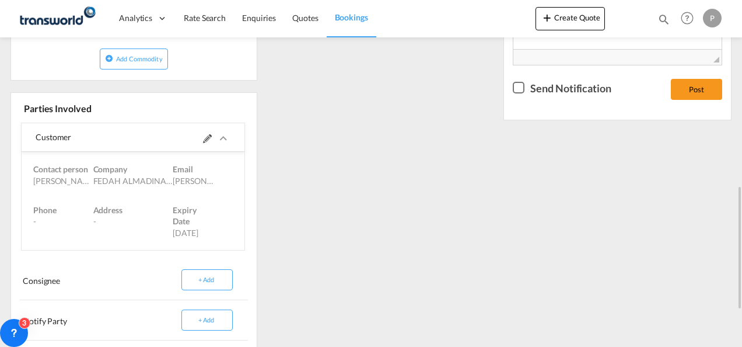
click at [204, 134] on md-icon at bounding box center [207, 138] width 9 height 9
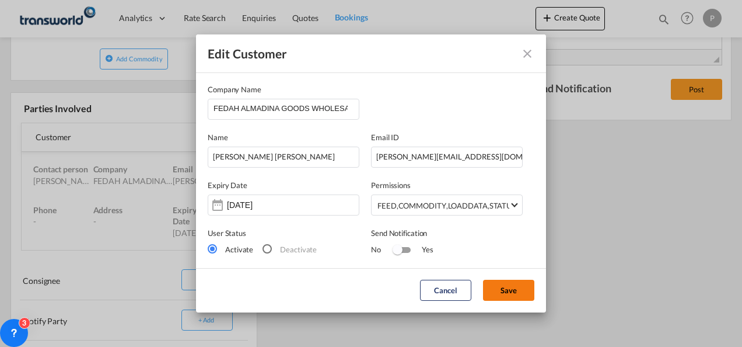
click at [515, 293] on button "Save" at bounding box center [508, 289] width 51 height 21
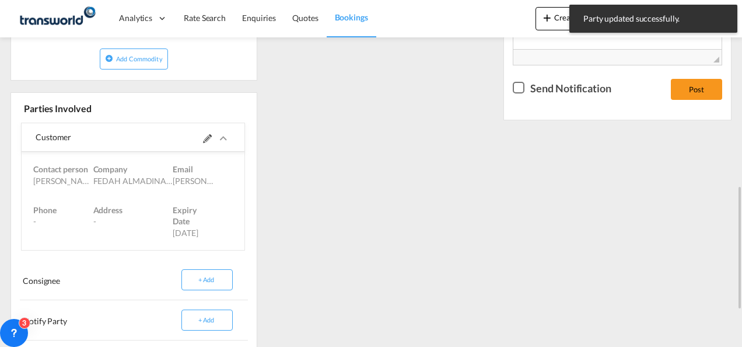
scroll to position [0, 0]
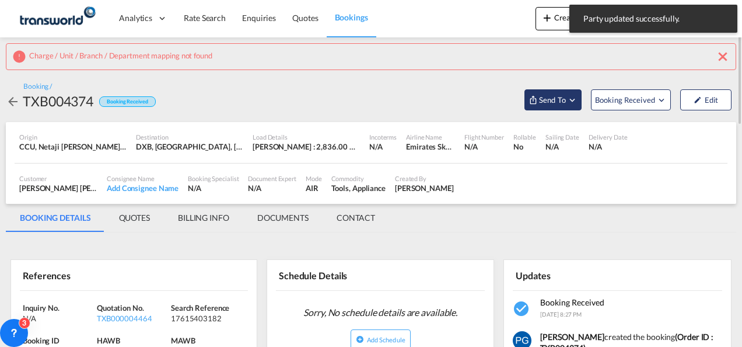
click at [550, 101] on span "Send To" at bounding box center [552, 100] width 29 height 12
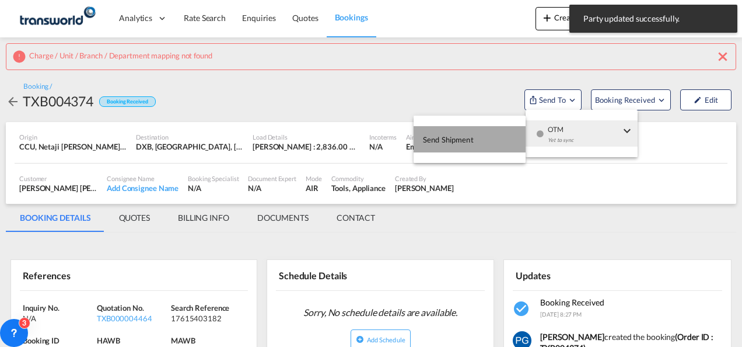
click at [482, 135] on button "Send Shipment" at bounding box center [470, 139] width 112 height 26
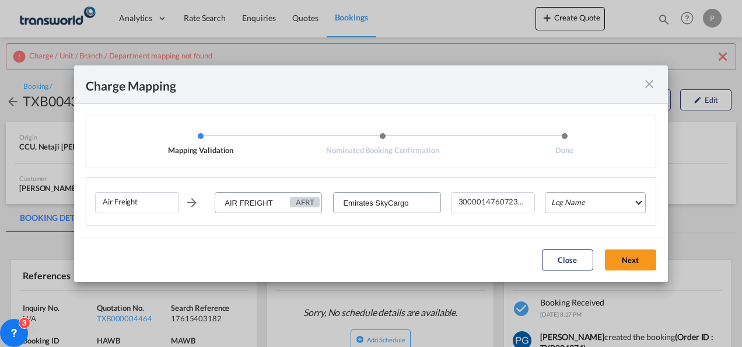
click at [574, 194] on md-select "Leg Name HANDLING ORIGIN HANDLING DESTINATION OTHERS TL PICK UP CUSTOMS ORIGIN …" at bounding box center [595, 202] width 101 height 21
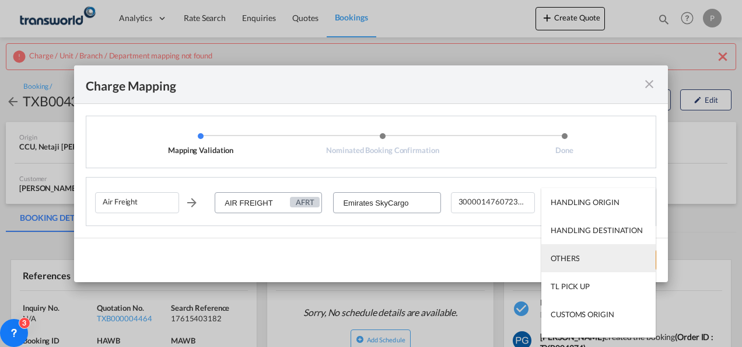
scroll to position [75, 0]
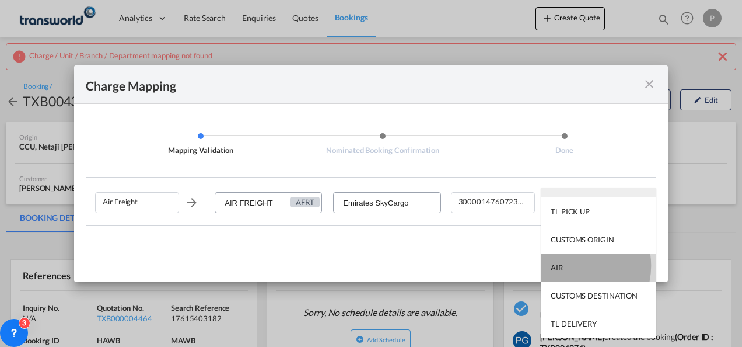
click at [572, 265] on md-option "AIR" at bounding box center [598, 267] width 114 height 28
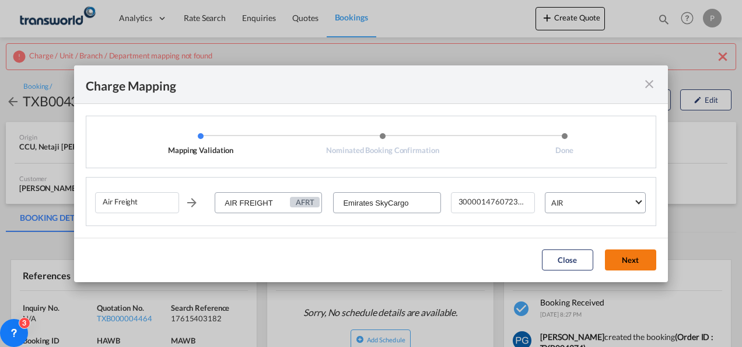
click at [628, 255] on button "Next" at bounding box center [630, 259] width 51 height 21
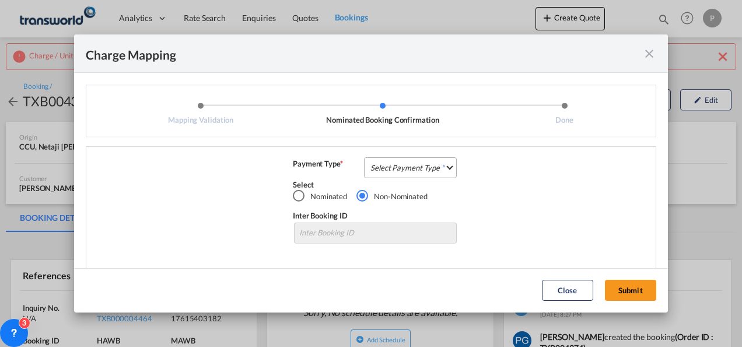
click at [407, 159] on md-select "Select Payment Type COLLECT PREPAID" at bounding box center [410, 167] width 93 height 21
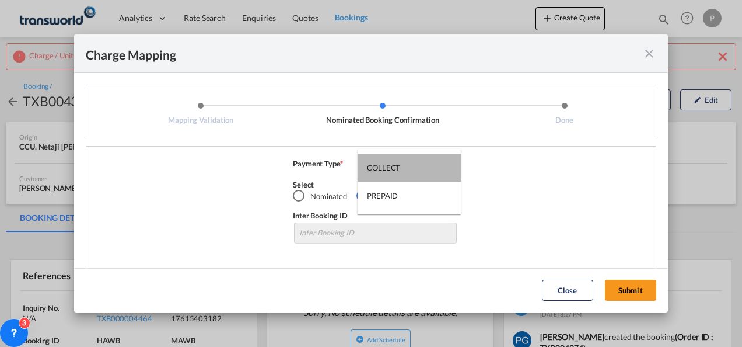
click at [407, 159] on md-option "COLLECT" at bounding box center [409, 167] width 103 height 28
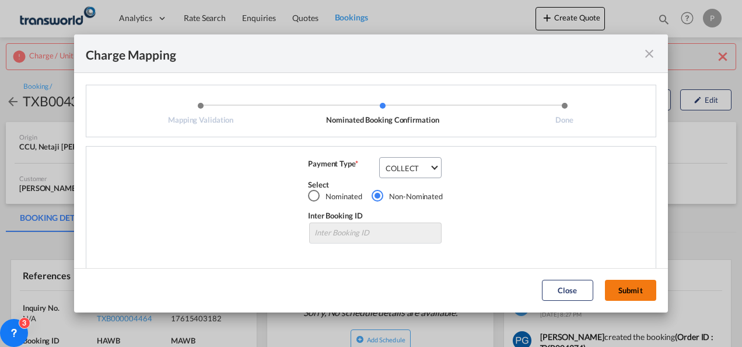
click at [628, 289] on button "Submit" at bounding box center [630, 289] width 51 height 21
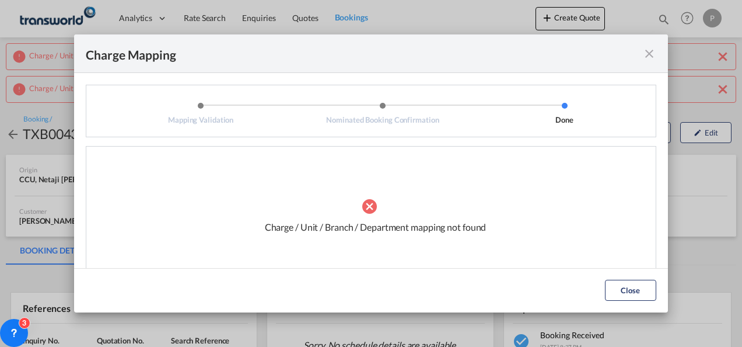
click at [648, 52] on md-icon "icon-close fg-AAA8AD cursor" at bounding box center [649, 54] width 14 height 14
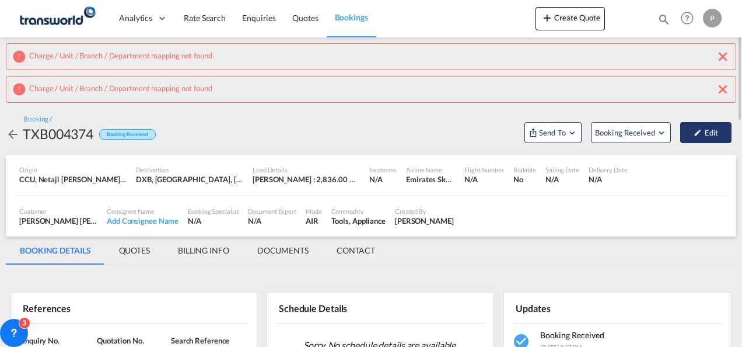
click at [725, 137] on button "Edit" at bounding box center [705, 132] width 51 height 21
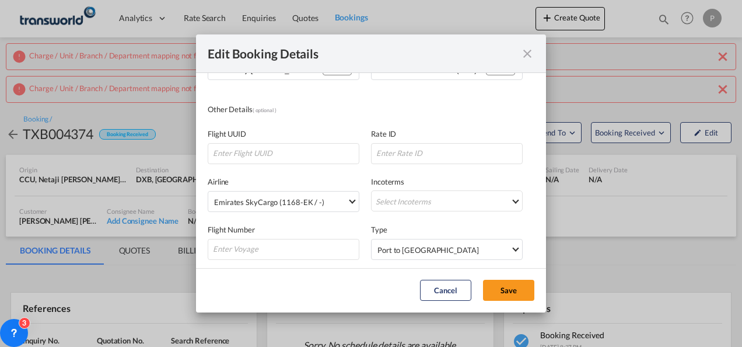
scroll to position [185, 0]
click at [376, 197] on md-select "Select Incoterms EXW - export Ex Works DPU - import Delivery at Place Unloaded …" at bounding box center [447, 200] width 152 height 21
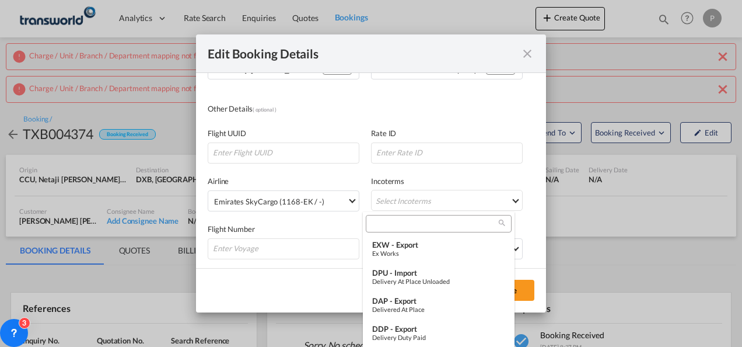
click at [380, 223] on input "search" at bounding box center [434, 224] width 130 height 11
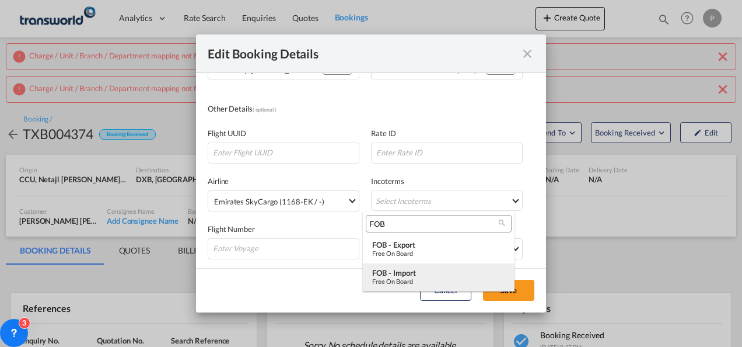
type input "FOB"
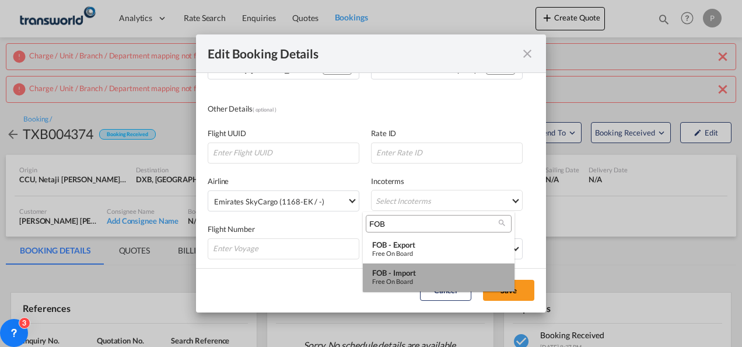
click at [397, 278] on div "Free on Board" at bounding box center [438, 281] width 133 height 8
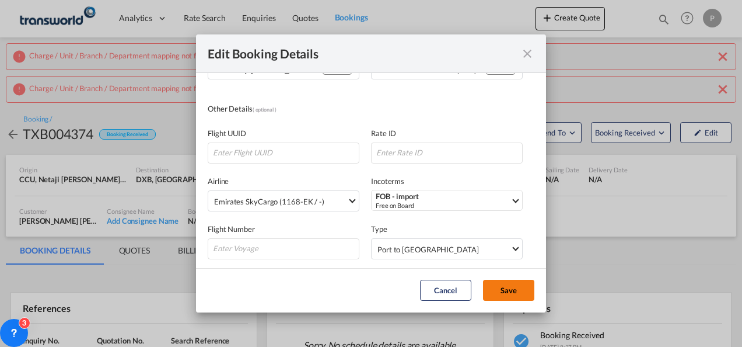
click at [483, 290] on button "Save" at bounding box center [508, 289] width 51 height 21
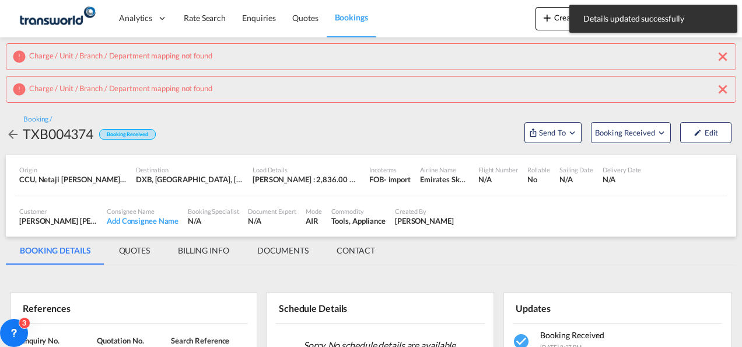
scroll to position [49, 0]
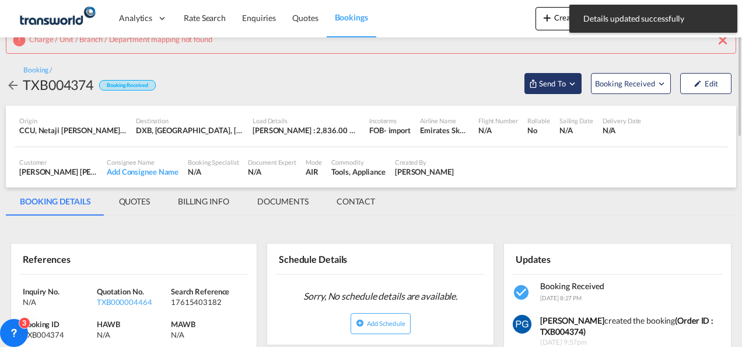
click at [563, 76] on button "Send To" at bounding box center [552, 83] width 57 height 21
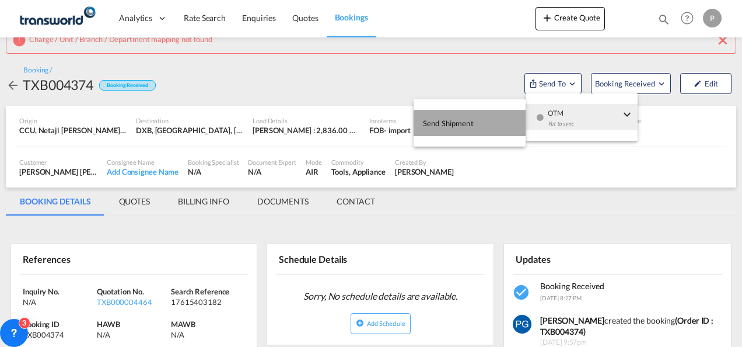
click at [473, 130] on span "Send Shipment" at bounding box center [448, 123] width 51 height 19
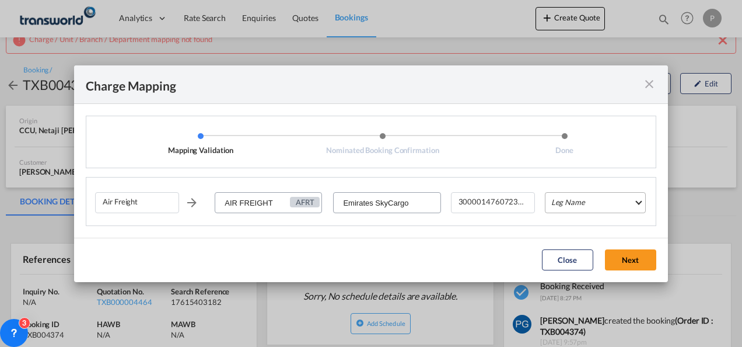
click at [592, 197] on md-select "Leg Name HANDLING ORIGIN HANDLING DESTINATION OTHERS TL PICK UP CUSTOMS ORIGIN …" at bounding box center [595, 202] width 101 height 21
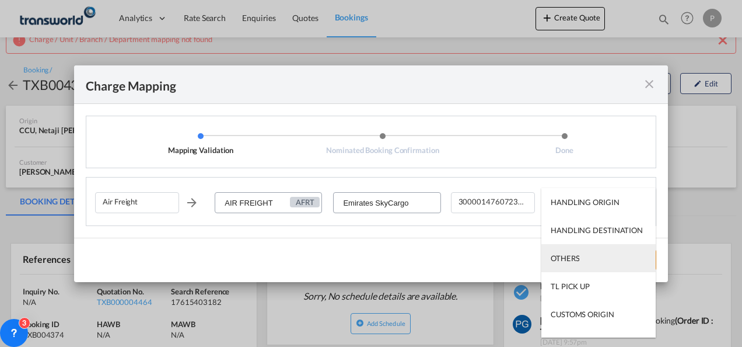
scroll to position [75, 0]
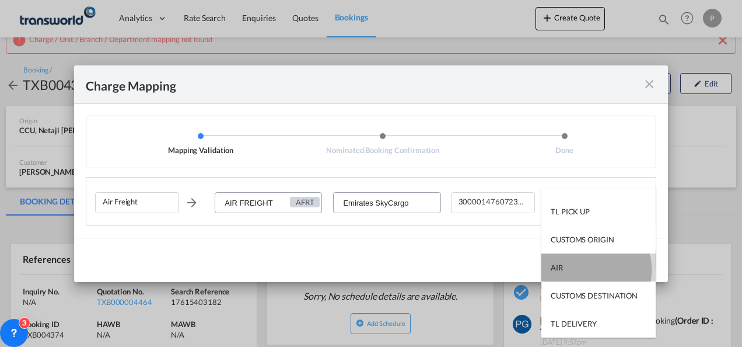
click at [587, 270] on md-option "AIR" at bounding box center [598, 267] width 114 height 28
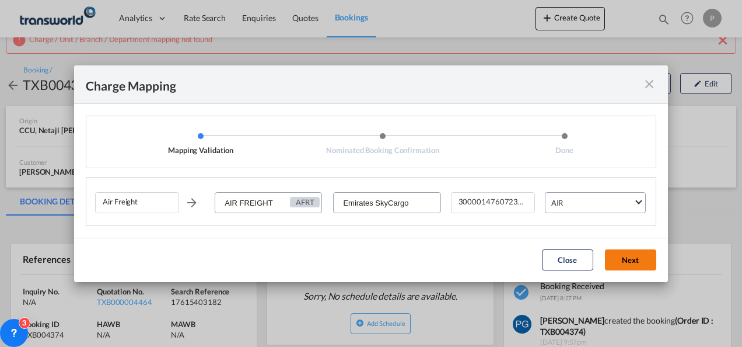
click at [642, 260] on button "Next" at bounding box center [630, 259] width 51 height 21
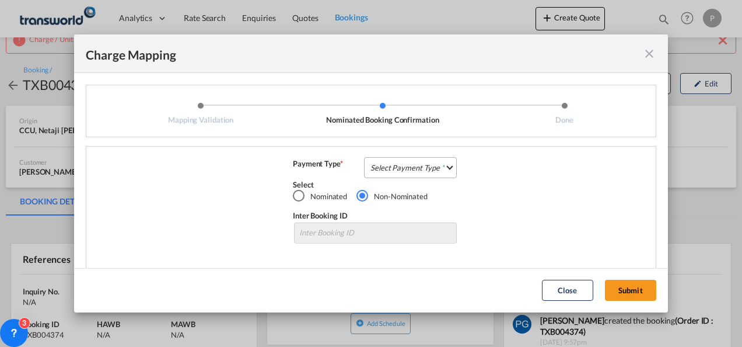
click at [390, 168] on md-select "Select Payment Type COLLECT PREPAID" at bounding box center [410, 167] width 93 height 21
click at [390, 168] on div "COLLECT" at bounding box center [383, 167] width 33 height 11
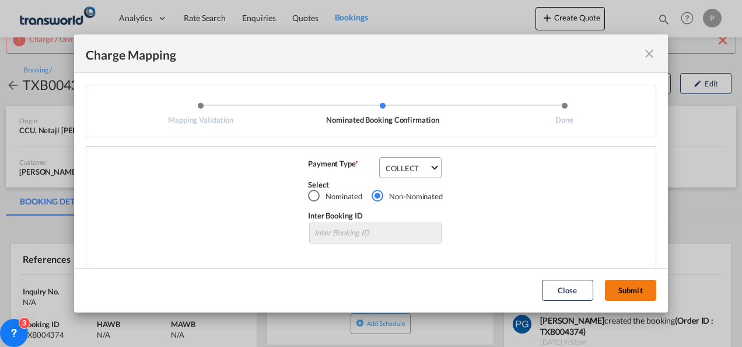
click at [635, 285] on button "Submit" at bounding box center [630, 289] width 51 height 21
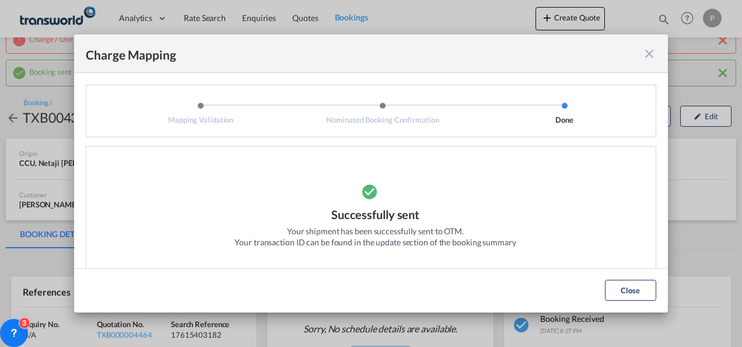
click at [649, 51] on md-icon "icon-close fg-AAA8AD cursor" at bounding box center [649, 54] width 14 height 14
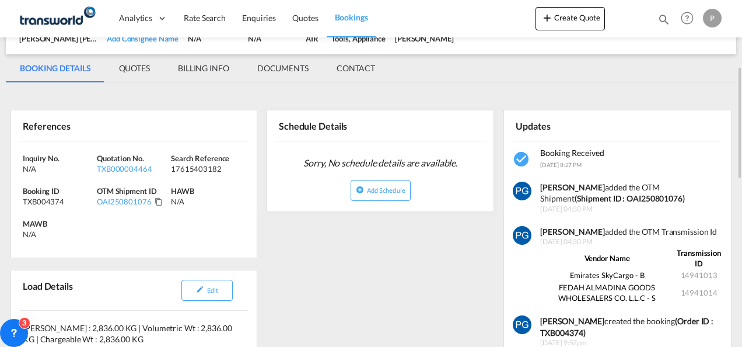
scroll to position [215, 0]
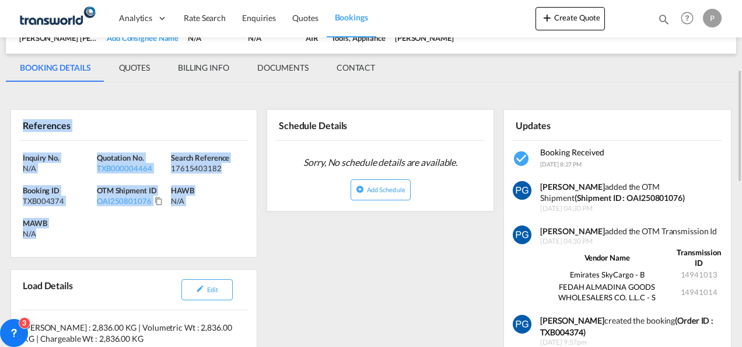
drag, startPoint x: 21, startPoint y: 120, endPoint x: 114, endPoint y: 236, distance: 149.4
click at [114, 236] on div "References Inquiry No. N/A Quotation No. TXB000004464 Search Reference 17615403…" at bounding box center [134, 183] width 247 height 148
copy div "References Inquiry No. N/A Quotation No. TXB000004464 Search Reference 17615403…"
